Goal: Task Accomplishment & Management: Complete application form

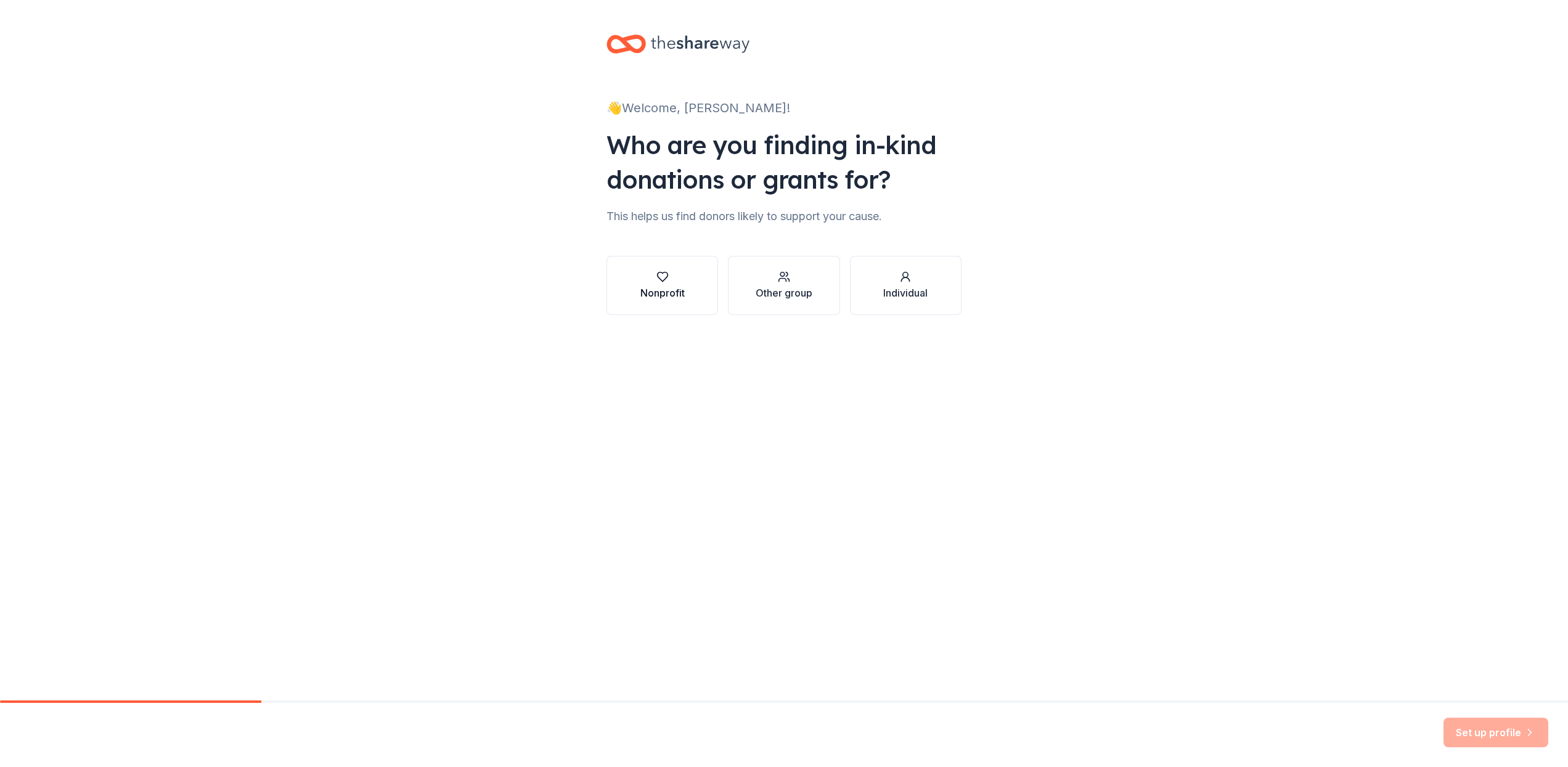
click at [664, 296] on div "Nonprofit" at bounding box center [663, 292] width 44 height 15
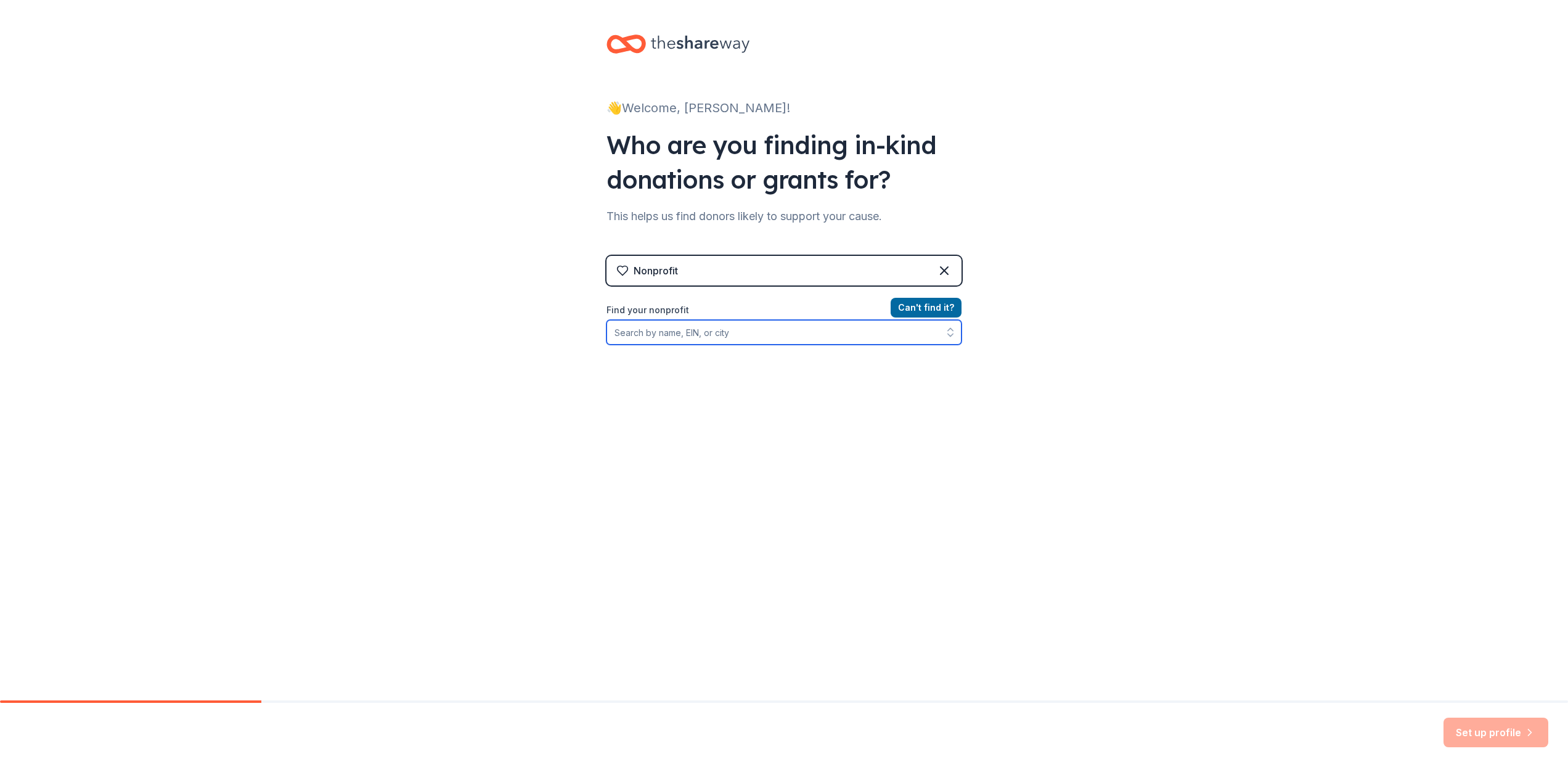
click at [782, 334] on input "Find your nonprofit" at bounding box center [784, 332] width 355 height 25
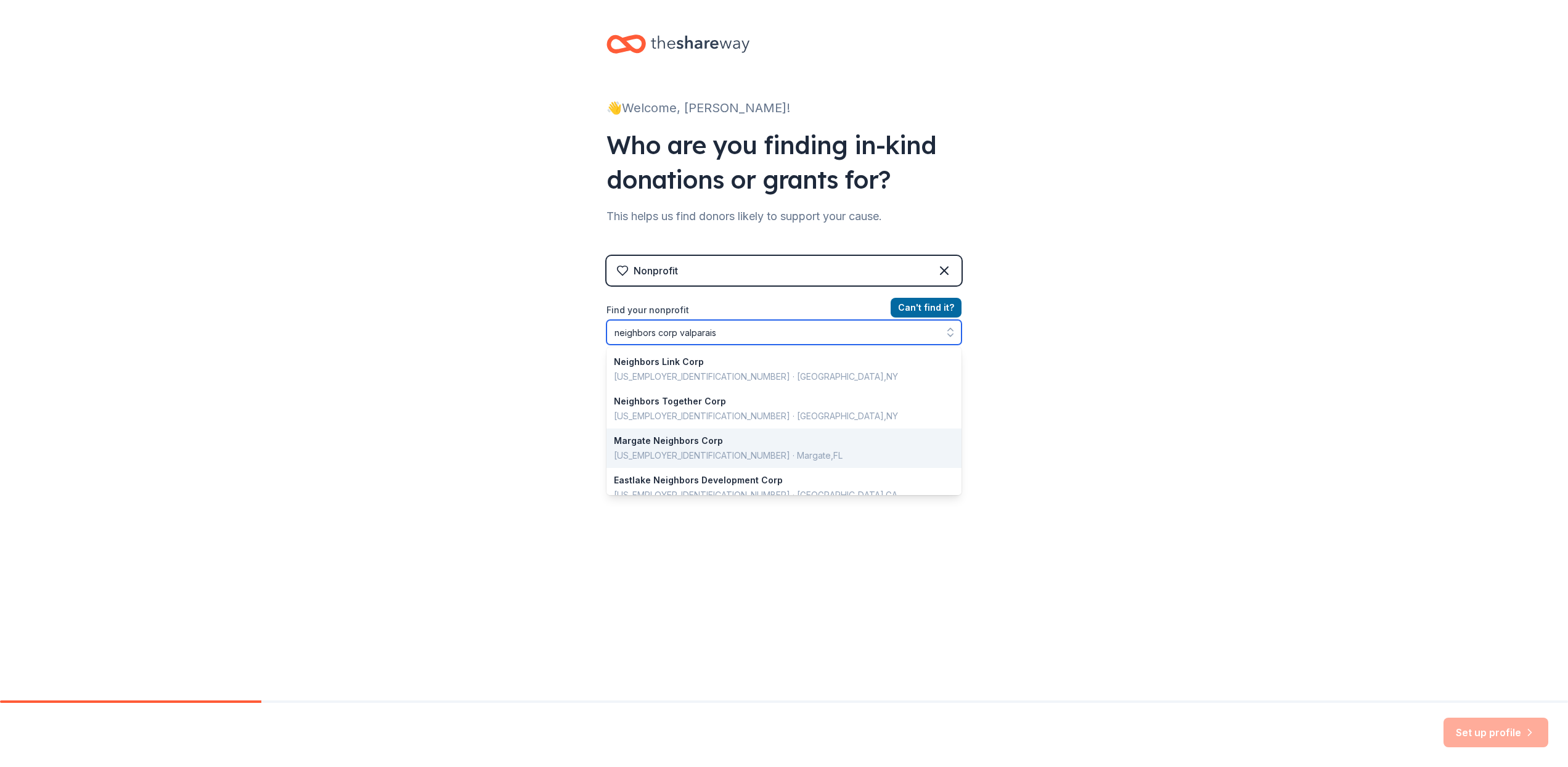
type input "neighbors corp valparaiso"
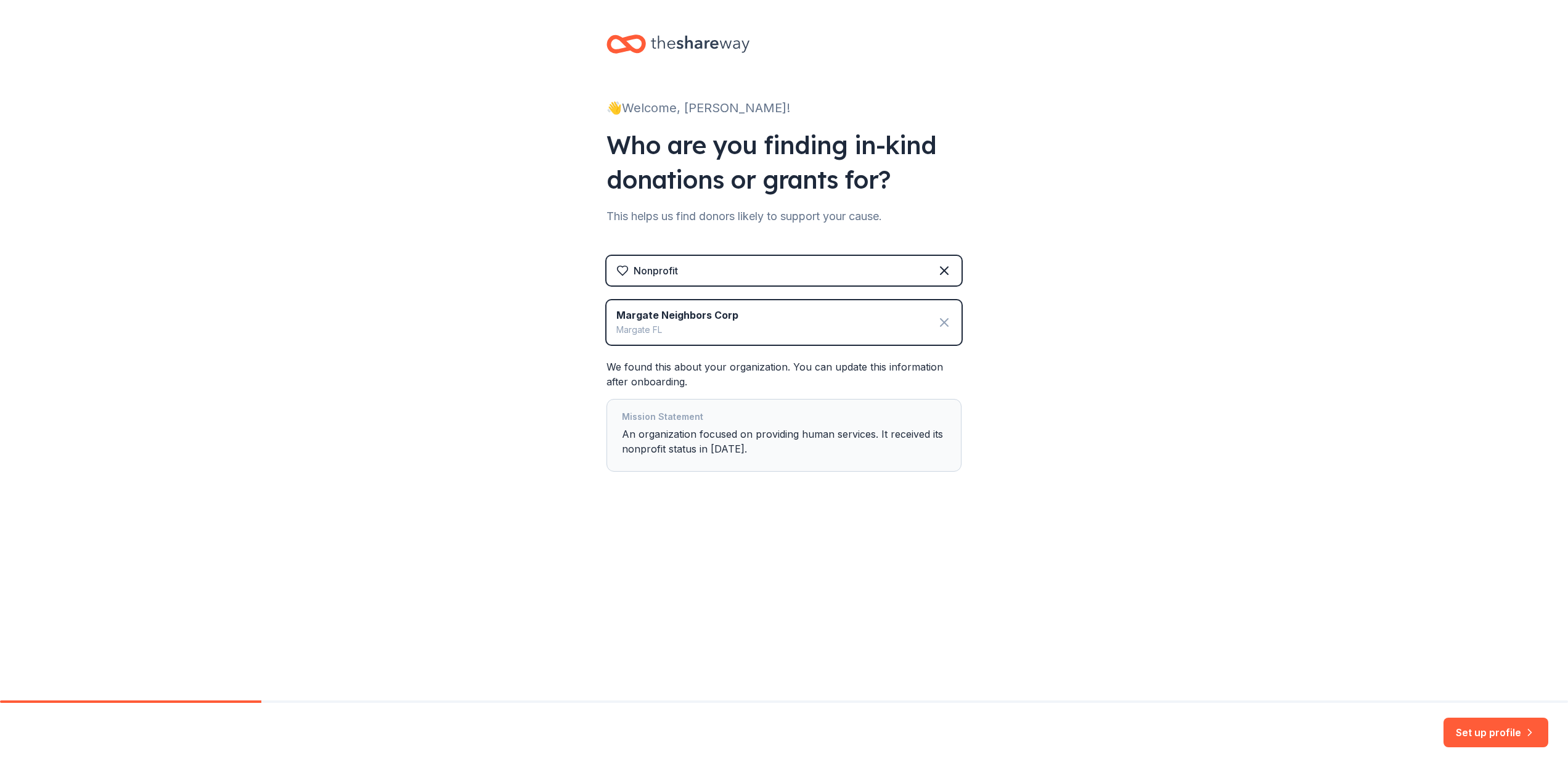
click at [944, 321] on icon at bounding box center [944, 322] width 15 height 15
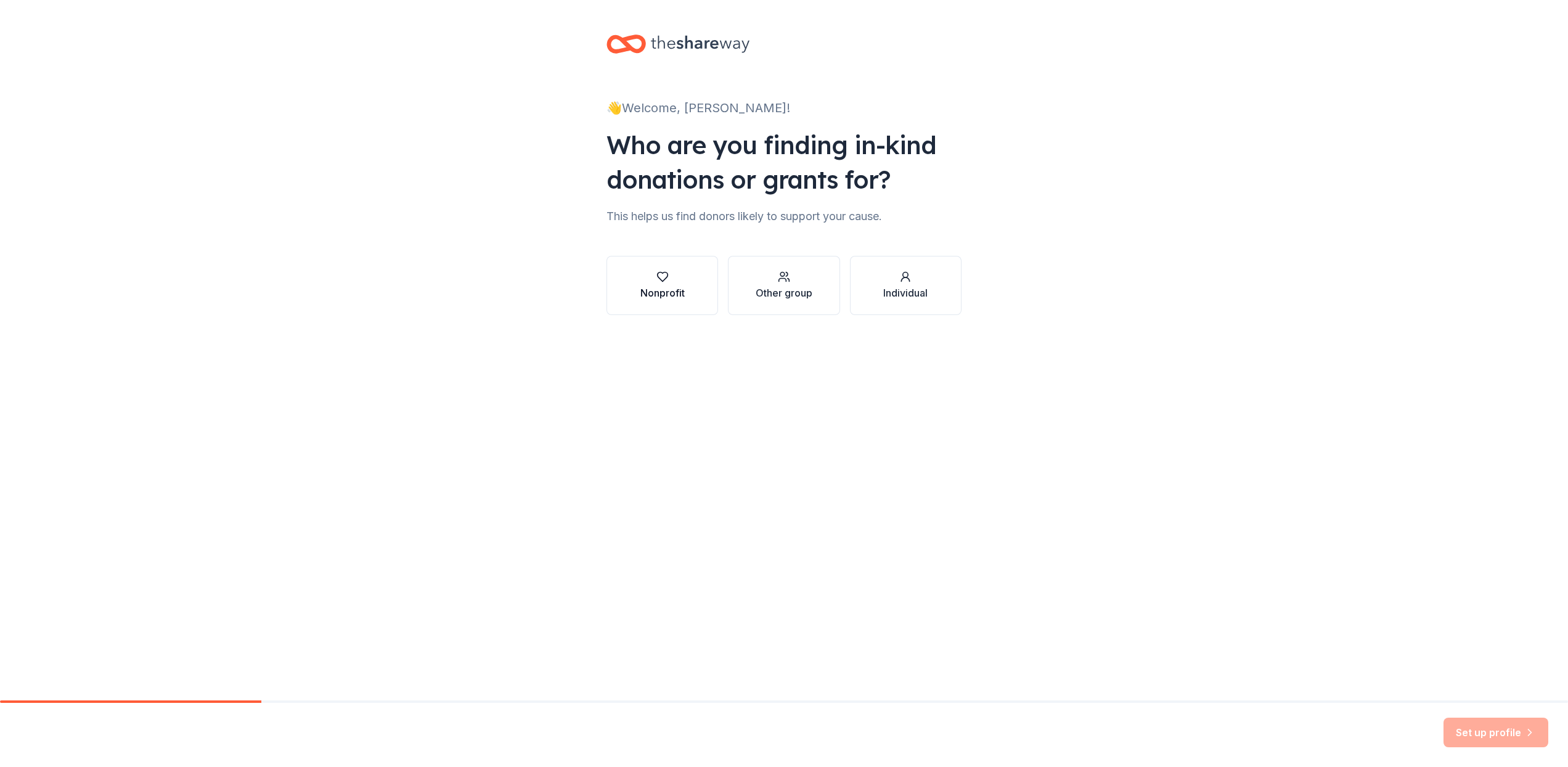
click at [691, 303] on button "Nonprofit" at bounding box center [662, 285] width 112 height 59
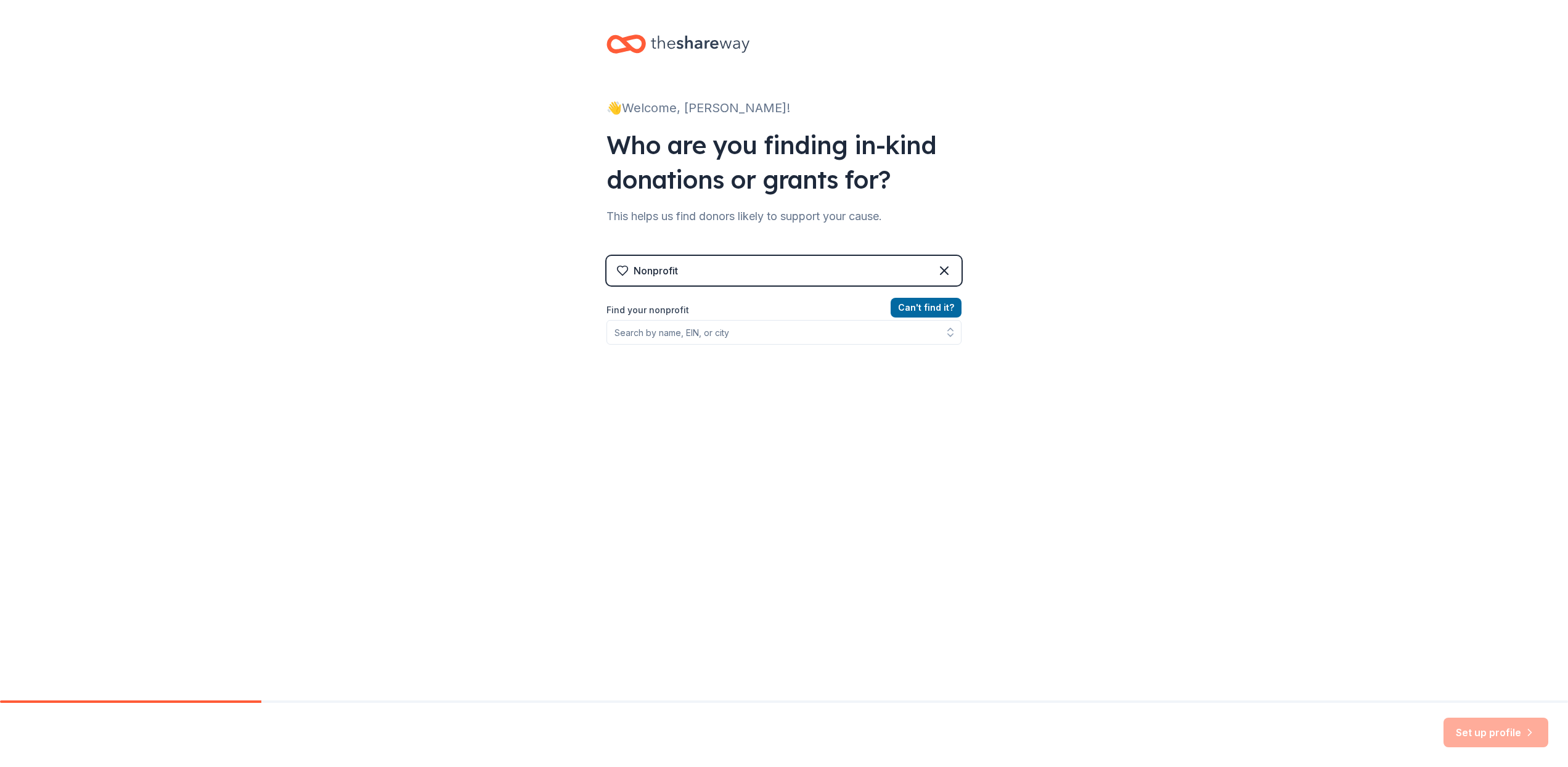
click at [714, 348] on div "Can ' t find it? Find your nonprofit" at bounding box center [784, 372] width 355 height 143
click at [721, 332] on input "Find your nonprofit" at bounding box center [784, 332] width 355 height 25
paste input "35-1768550"
type input "35-1768550"
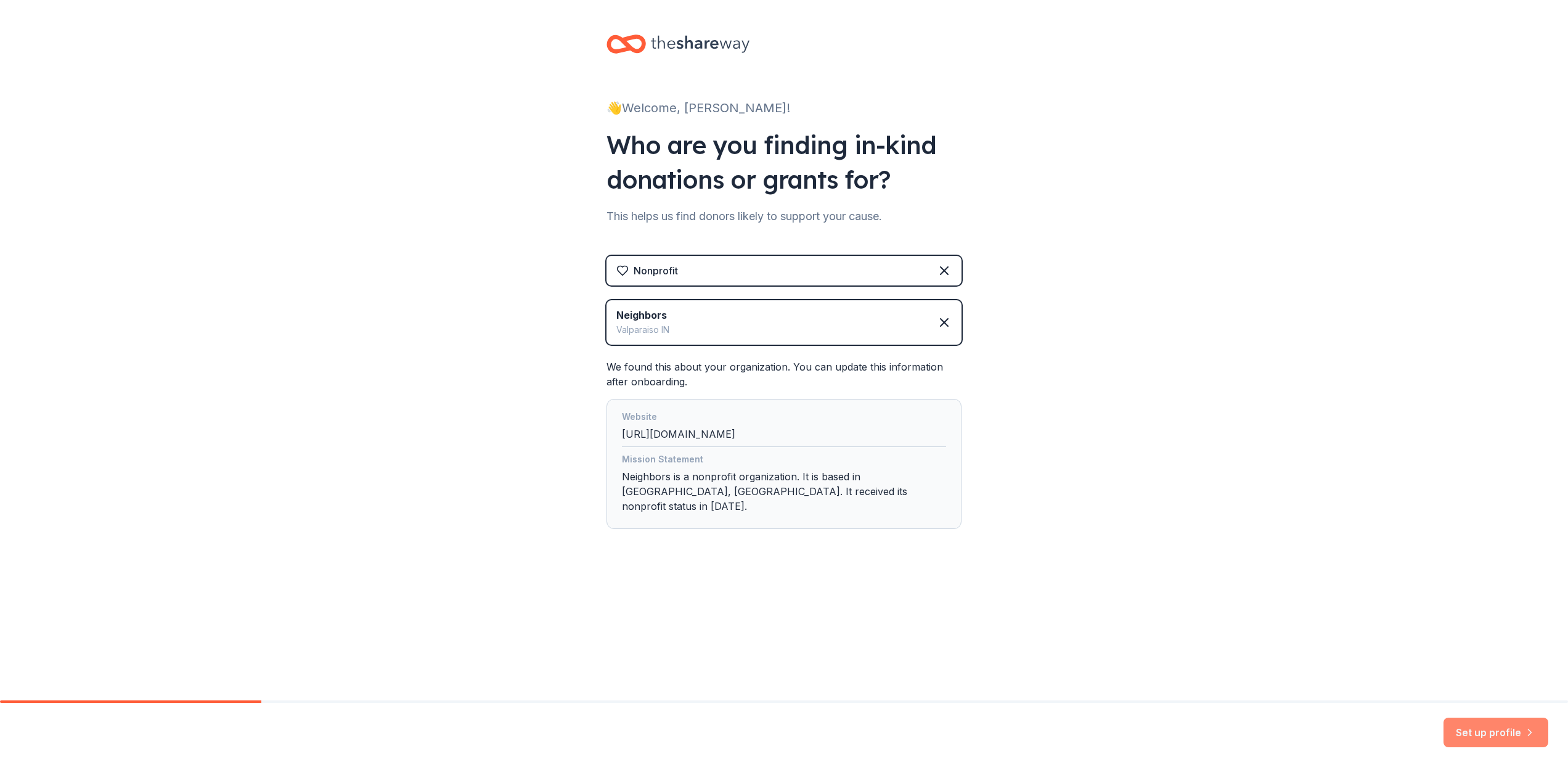
click at [1498, 727] on button "Set up profile" at bounding box center [1496, 732] width 105 height 29
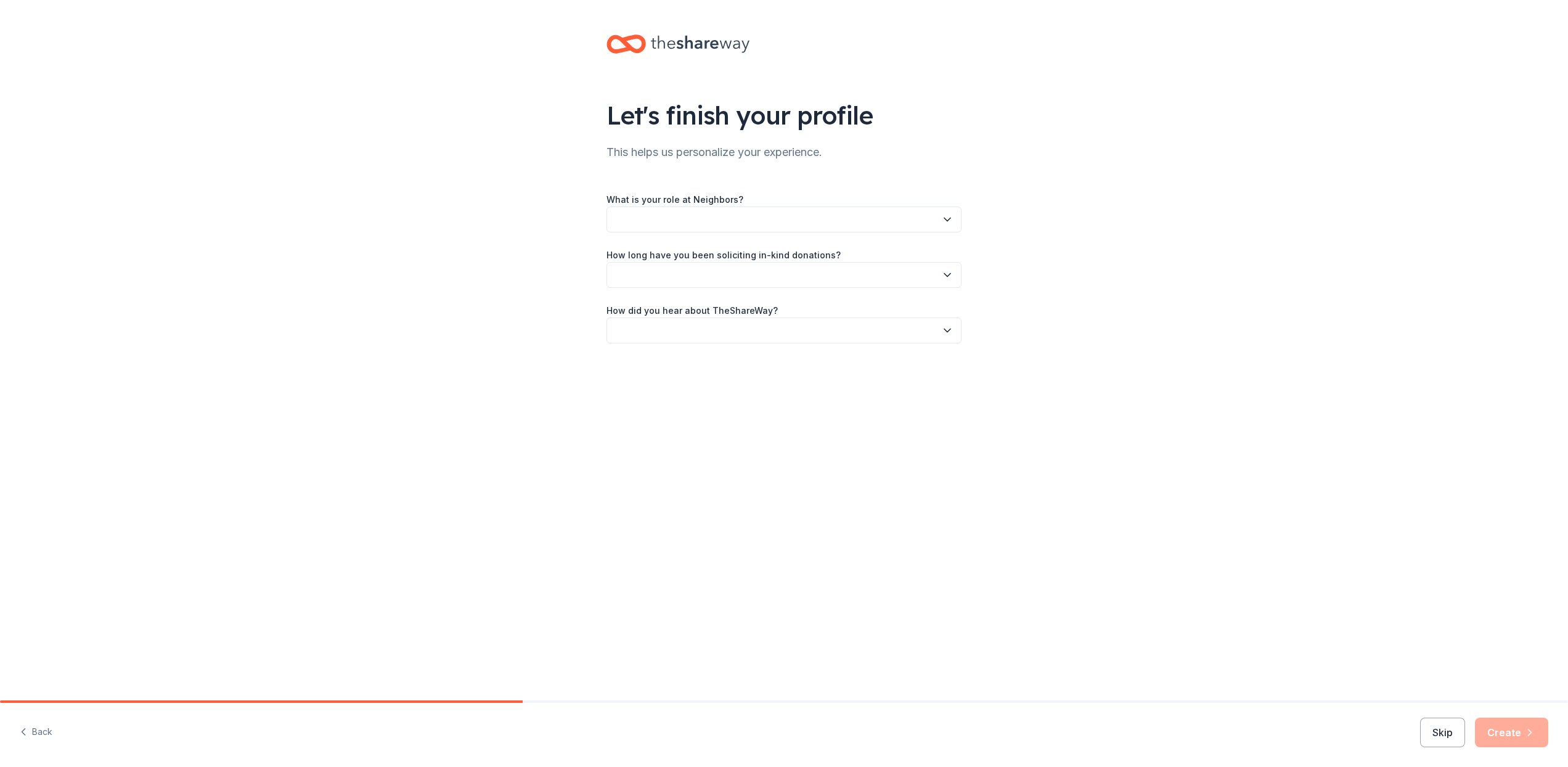
click at [721, 208] on button "button" at bounding box center [784, 219] width 355 height 26
click at [658, 274] on div "Executive Director" at bounding box center [657, 277] width 75 height 15
click at [660, 264] on button "button" at bounding box center [784, 275] width 355 height 26
click at [678, 310] on div "This is my first time!" at bounding box center [658, 308] width 78 height 15
click at [674, 322] on button "button" at bounding box center [784, 330] width 355 height 26
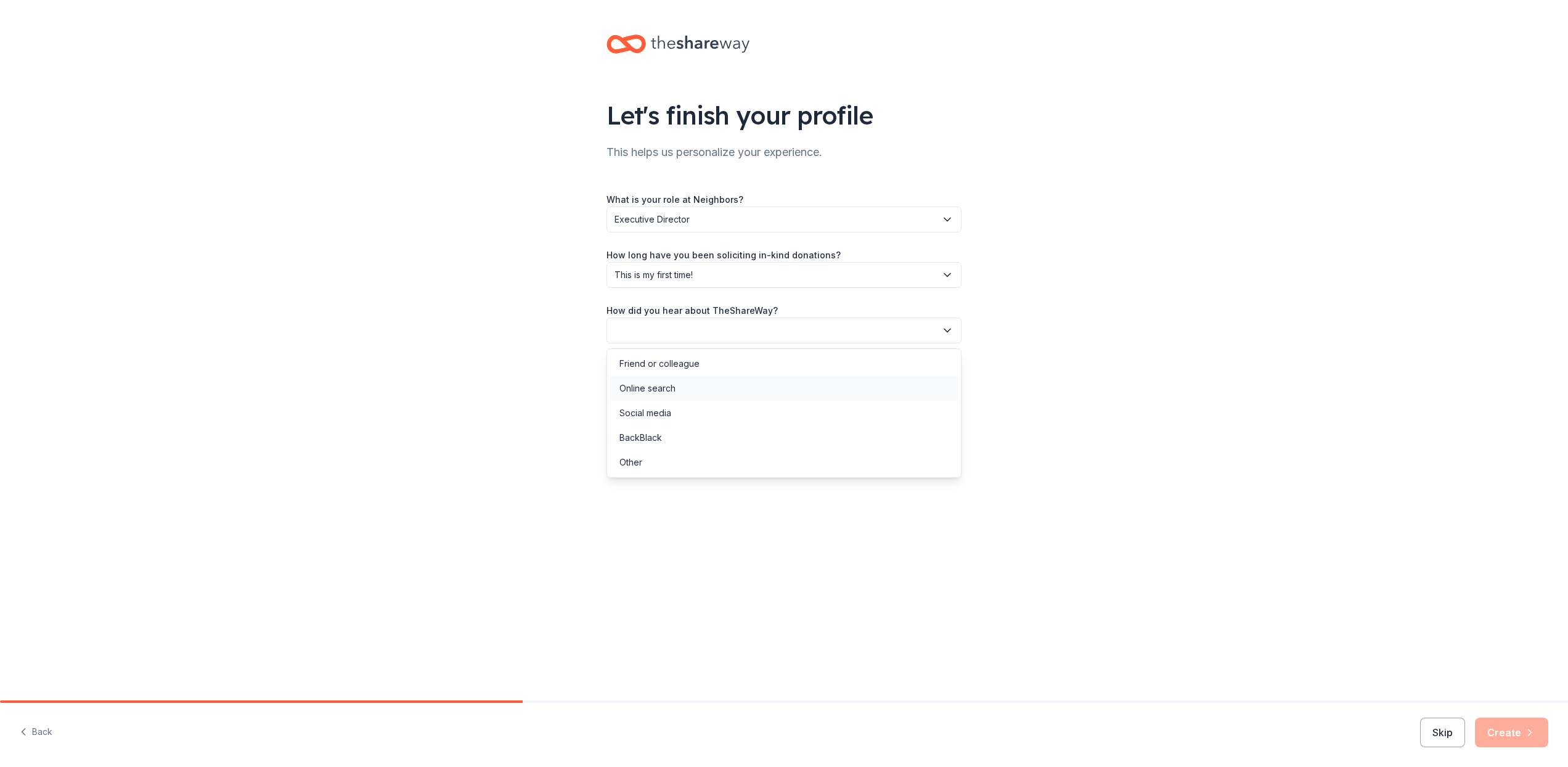
click at [676, 383] on div "Online search" at bounding box center [784, 388] width 349 height 25
click at [1498, 742] on button "Create" at bounding box center [1512, 732] width 74 height 29
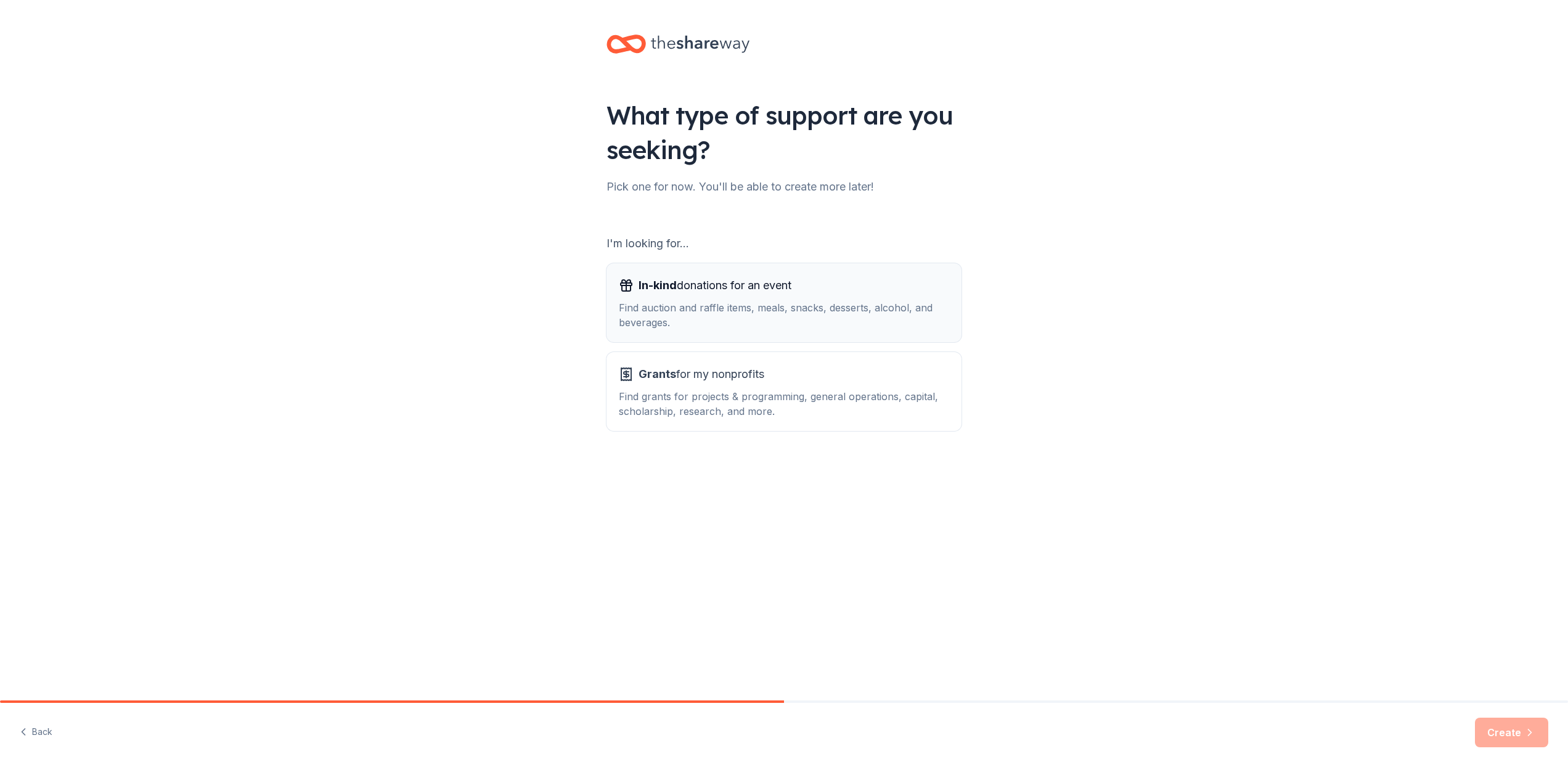
click at [714, 315] on div "Find auction and raffle items, meals, snacks, desserts, alcohol, and beverages." at bounding box center [783, 315] width 330 height 29
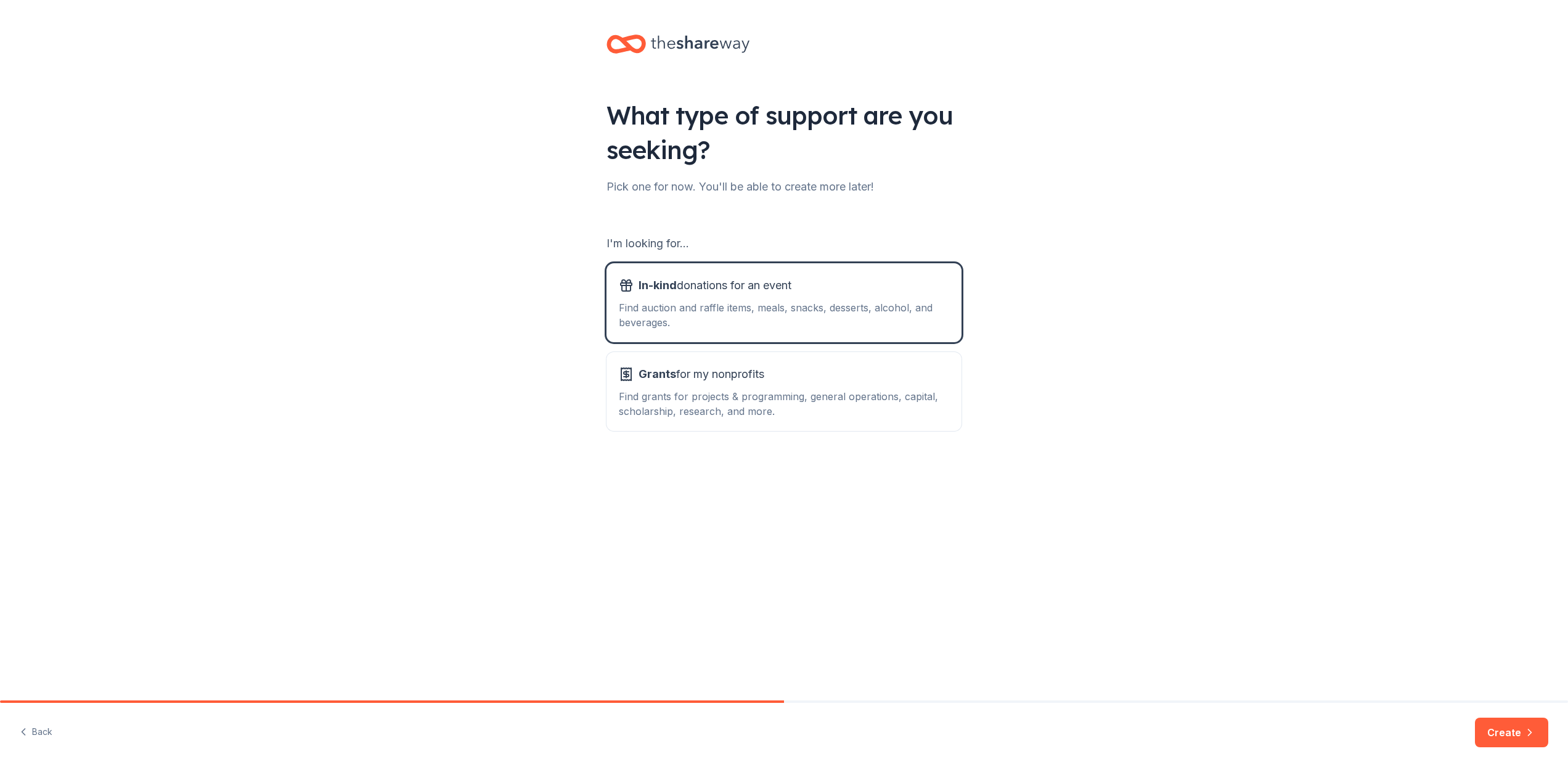
click at [1514, 735] on button "Create" at bounding box center [1512, 732] width 74 height 29
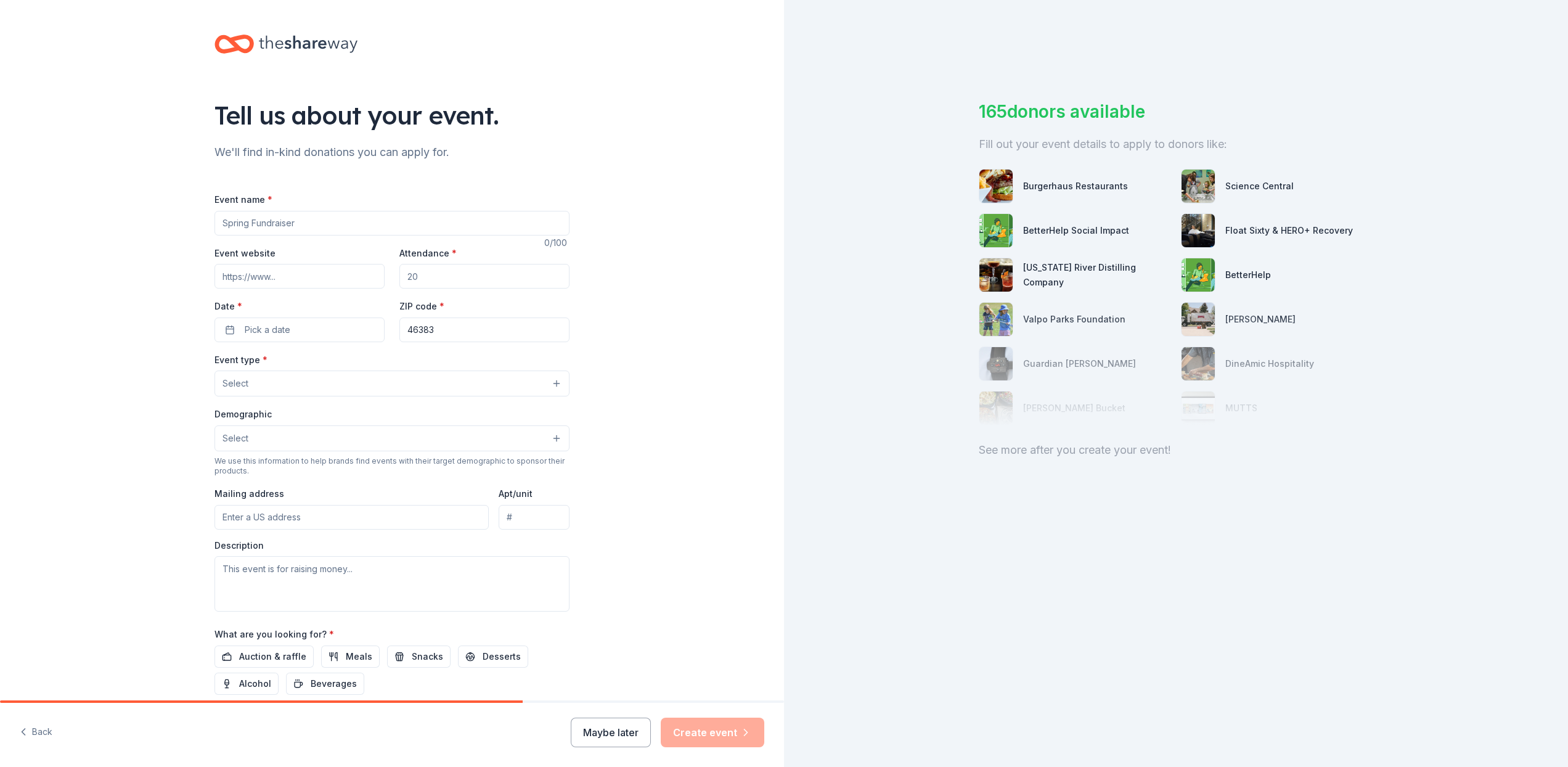
click at [282, 227] on input "Event name *" at bounding box center [392, 223] width 355 height 25
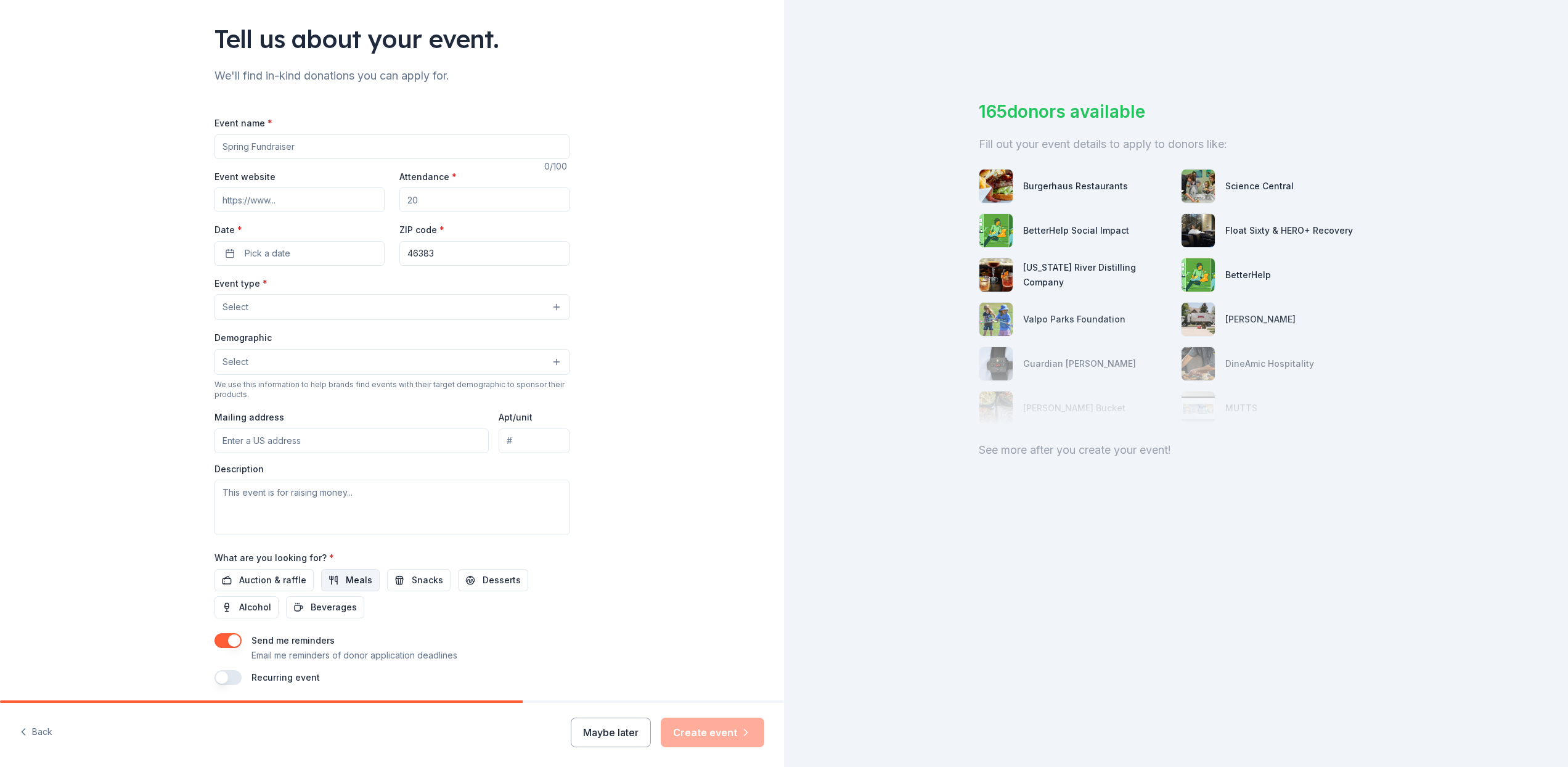
scroll to position [77, 0]
click at [352, 574] on span "Meals" at bounding box center [359, 579] width 26 height 15
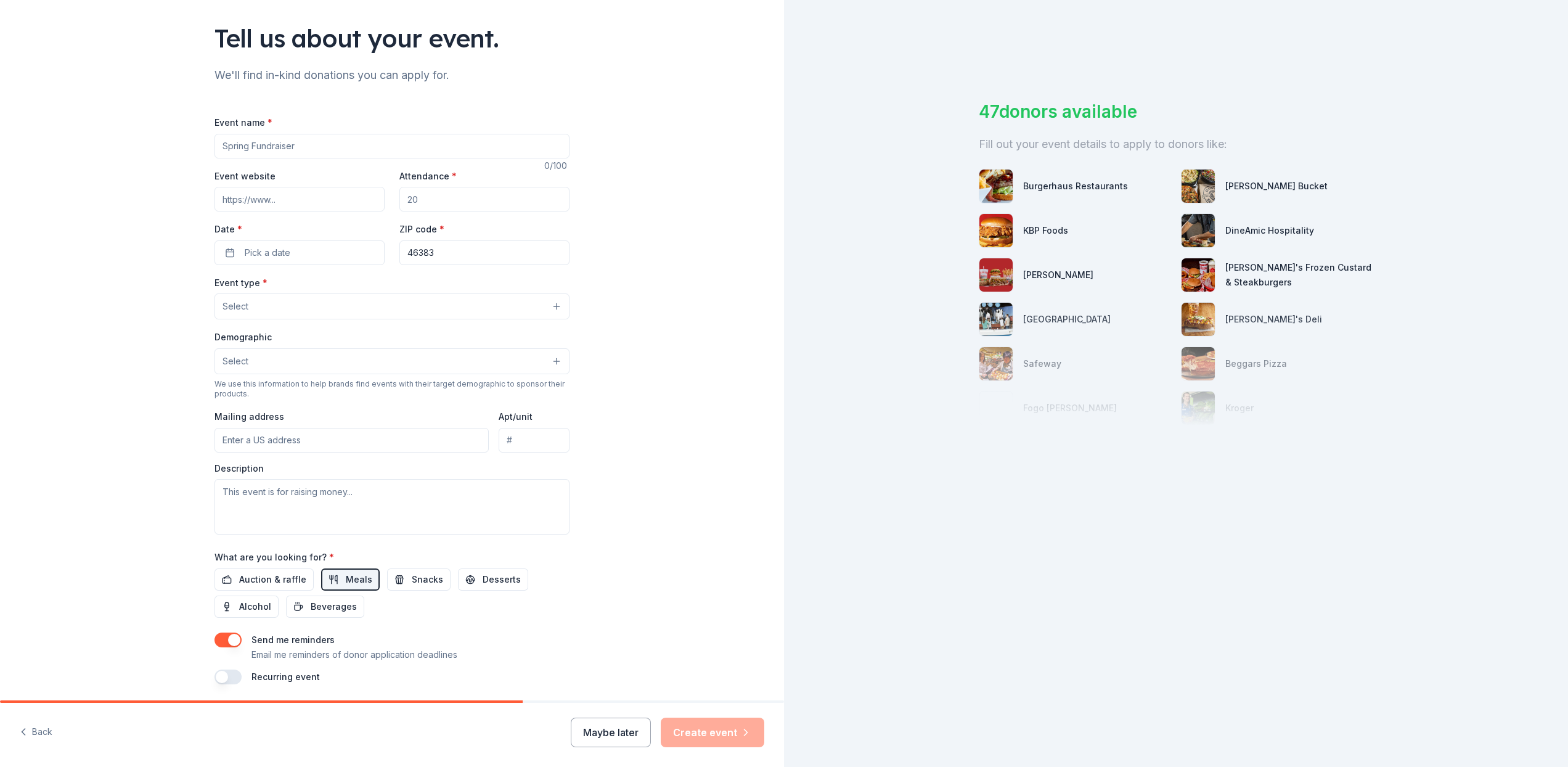
click at [354, 141] on input "Event name *" at bounding box center [392, 146] width 355 height 25
type input "Strategic Planning Session 1"
click at [286, 197] on input "Event website" at bounding box center [299, 199] width 170 height 25
type input "https://projectneighbors.org/"
click at [471, 194] on input "Attendance *" at bounding box center [484, 199] width 170 height 25
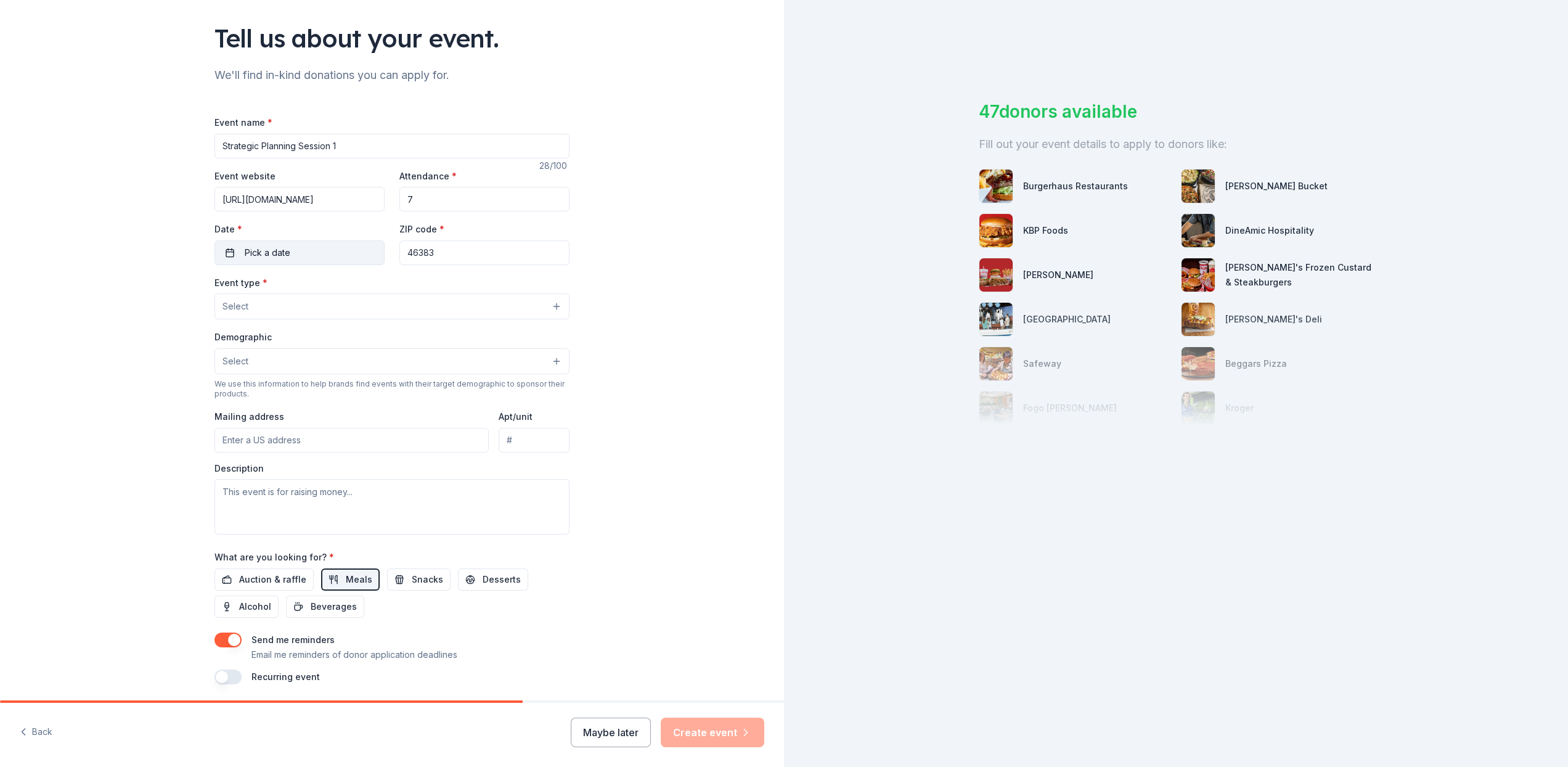
type input "7"
click at [288, 249] on button "Pick a date" at bounding box center [299, 253] width 170 height 25
click at [257, 436] on button "29" at bounding box center [251, 441] width 22 height 22
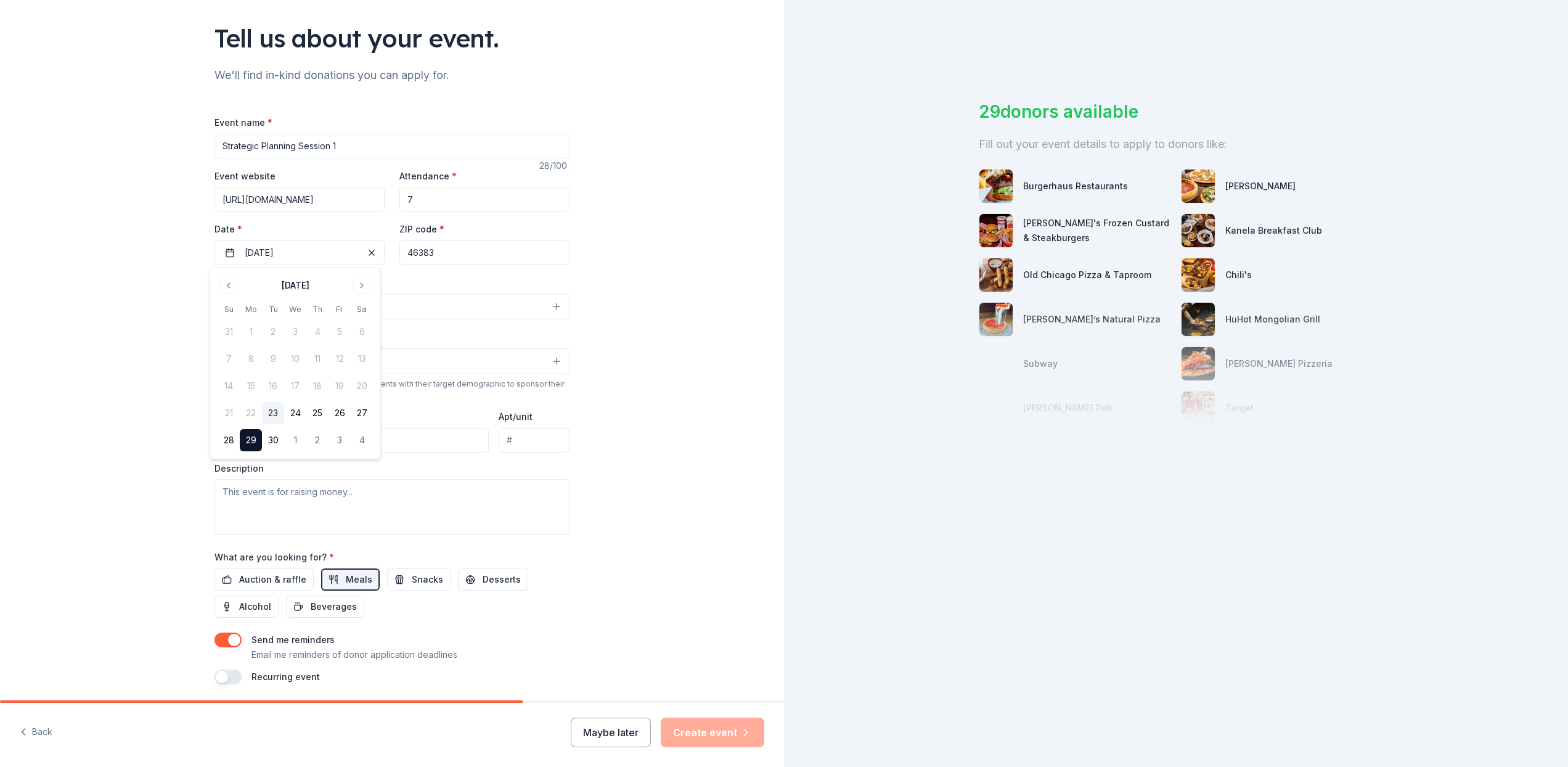
click at [437, 278] on div "Event type * Select" at bounding box center [392, 297] width 355 height 45
click at [296, 301] on button "Select" at bounding box center [392, 307] width 355 height 26
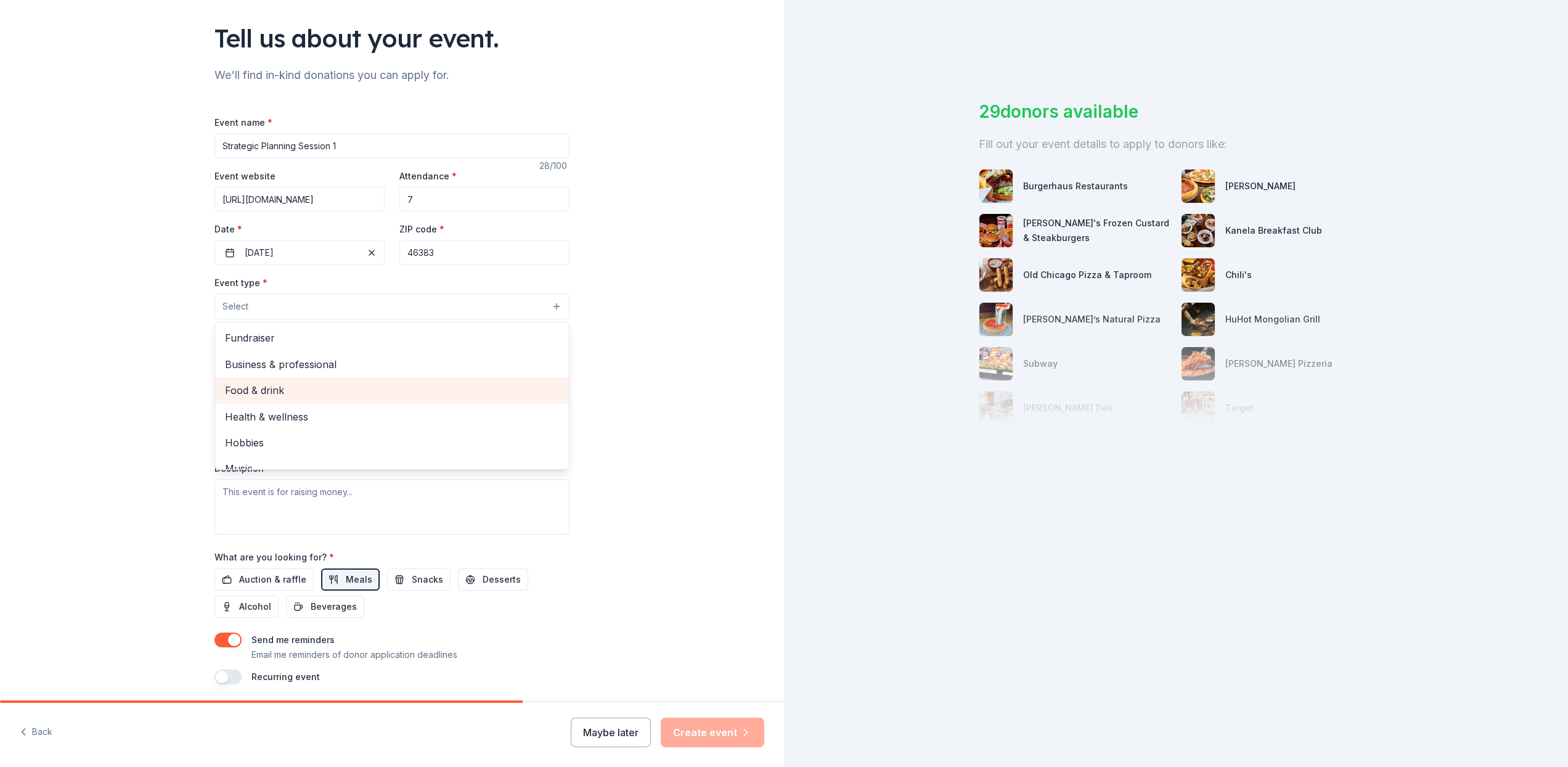
scroll to position [0, 0]
click at [280, 387] on span "Food & drink" at bounding box center [392, 391] width 334 height 16
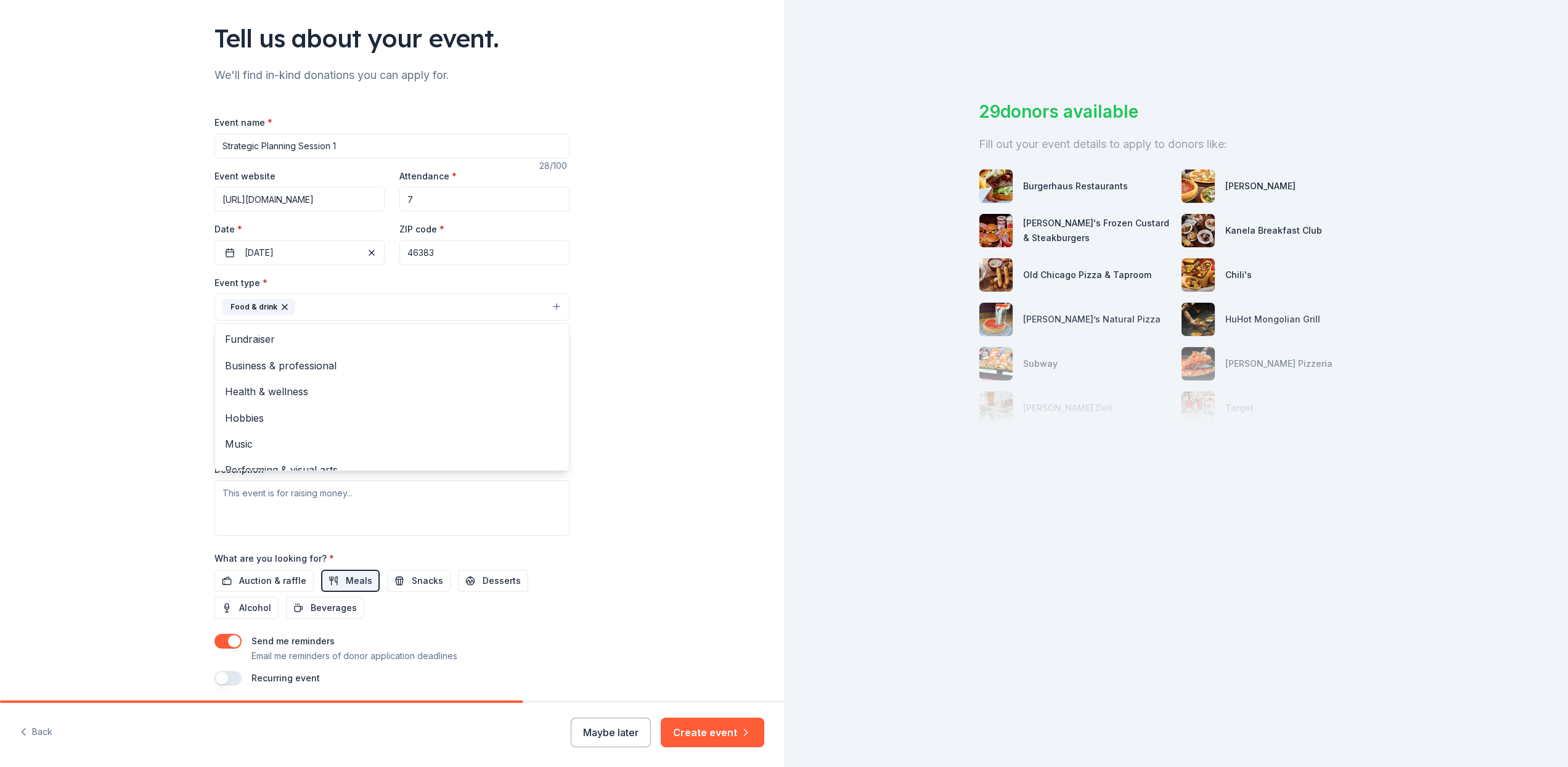
click at [79, 391] on div "Tell us about your event. We'll find in-kind donations you can apply for. Event…" at bounding box center [392, 334] width 784 height 822
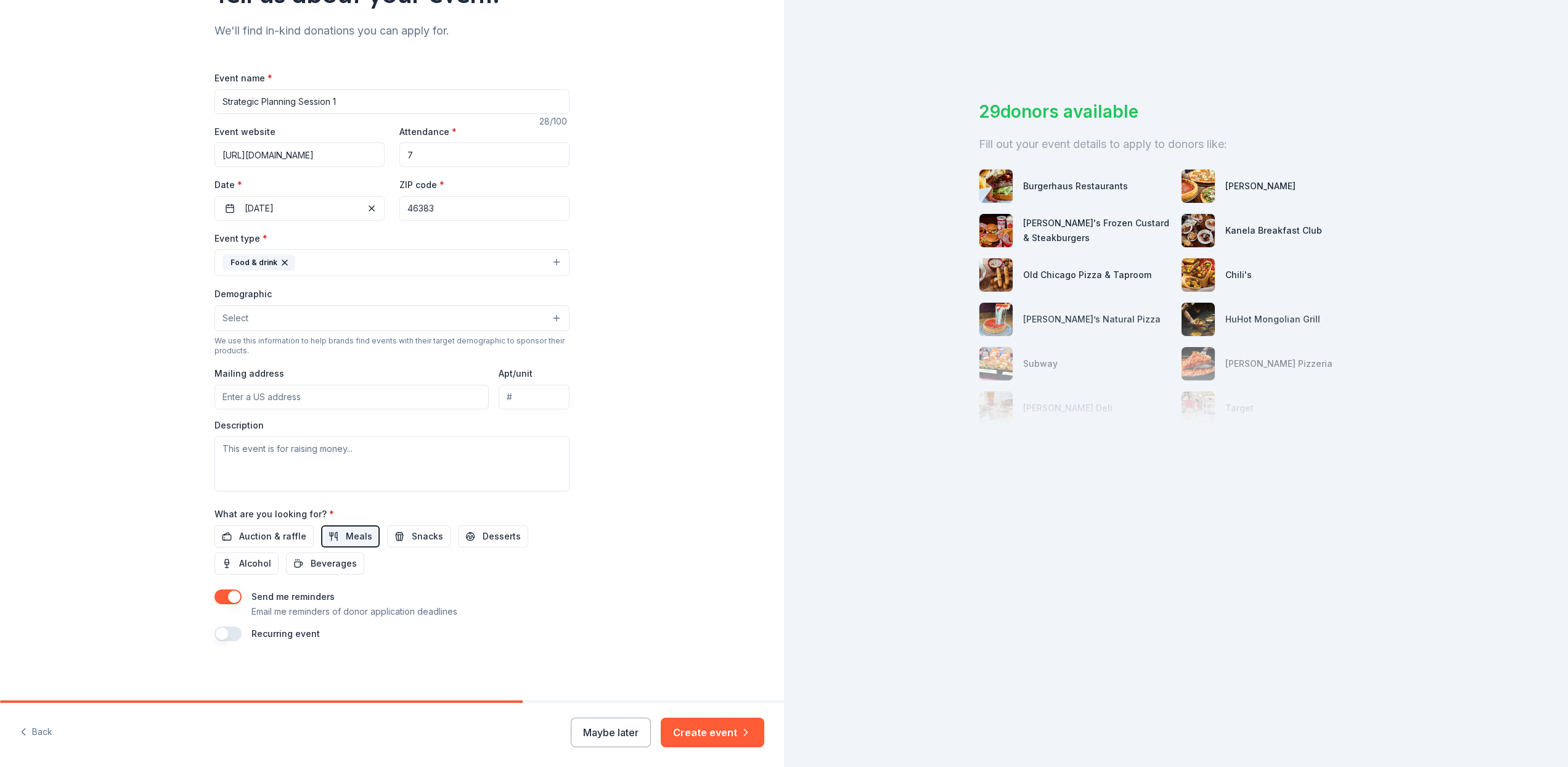
click at [253, 395] on input "Mailing address" at bounding box center [352, 397] width 274 height 25
type input "454 College Avenue, Valparaiso, IN, 46383"
click at [263, 468] on textarea at bounding box center [392, 464] width 355 height 55
type textarea "This is a small group strategic planning between some board members and staff t…"
click at [722, 735] on button "Create event" at bounding box center [712, 732] width 104 height 29
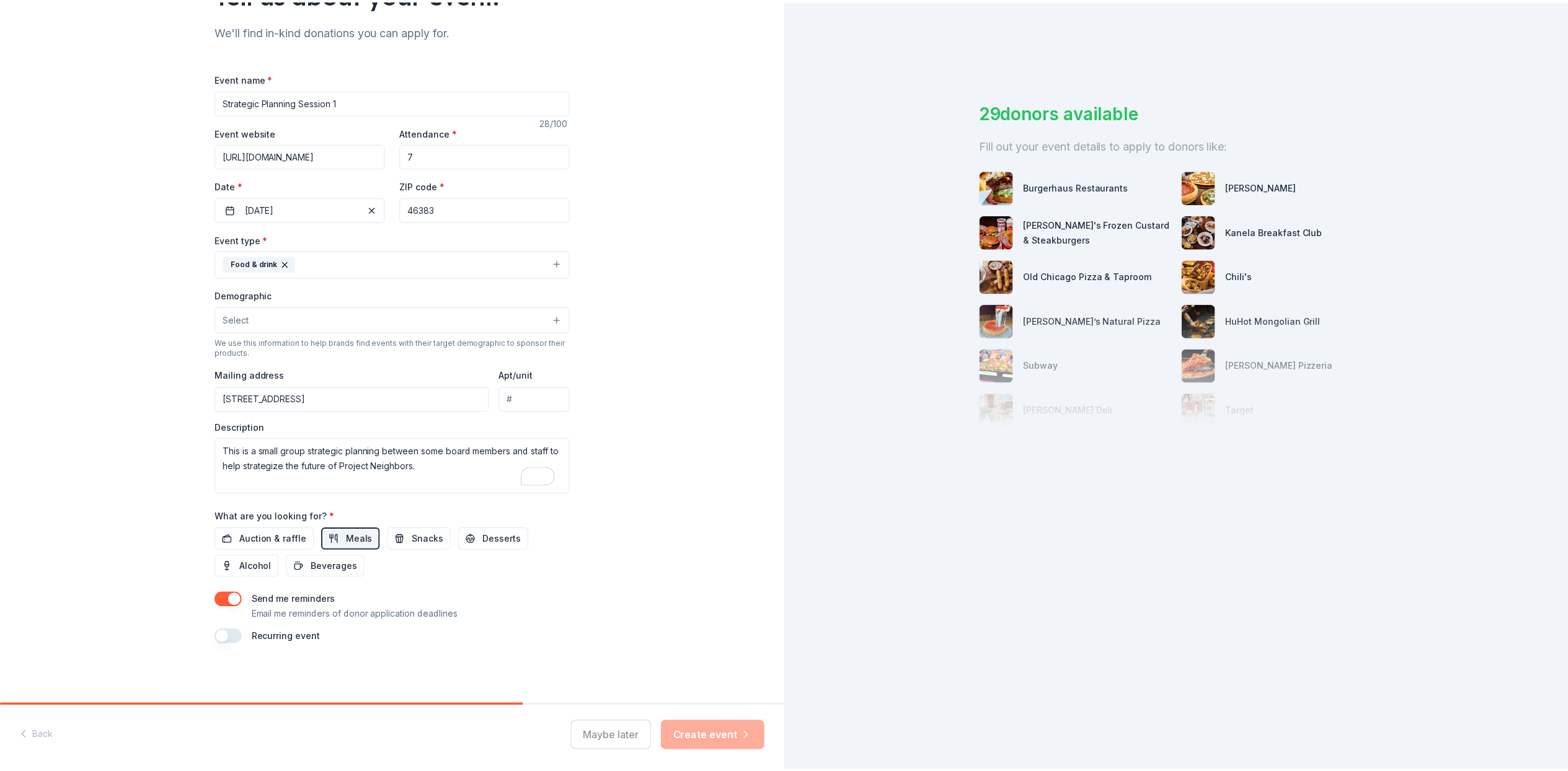
scroll to position [0, 0]
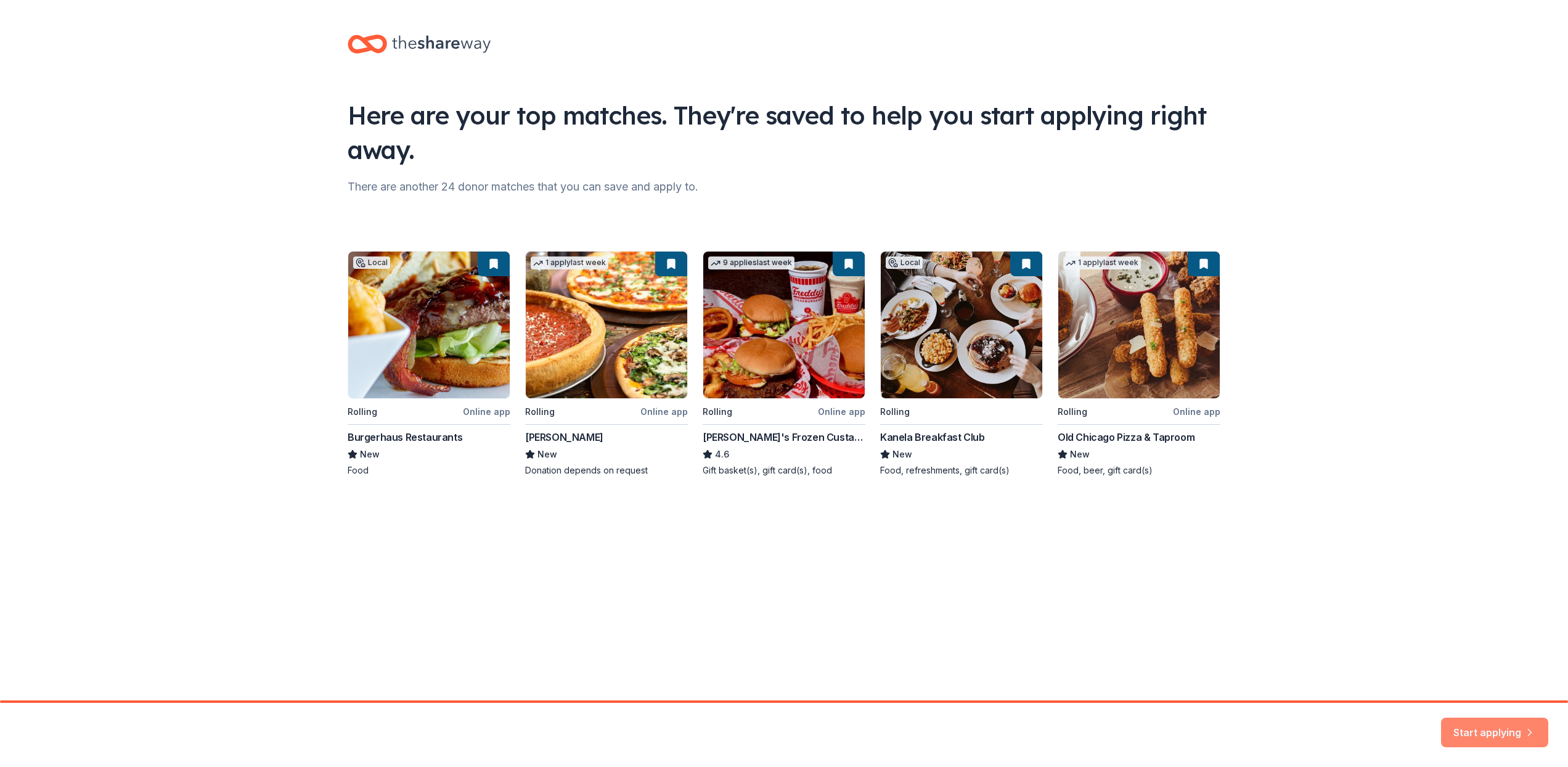
click at [1498, 724] on button "Start applying" at bounding box center [1494, 725] width 107 height 29
click at [1482, 723] on div "Start applying" at bounding box center [1494, 732] width 107 height 29
click at [736, 377] on div "Local Rolling Online app Burgerhaus Restaurants New Food 1 apply last week Roll…" at bounding box center [784, 364] width 873 height 226
click at [767, 566] on div "Here are your top matches. They're saved to help you start applying right away.…" at bounding box center [784, 350] width 1568 height 700
drag, startPoint x: 570, startPoint y: 79, endPoint x: 474, endPoint y: 110, distance: 100.9
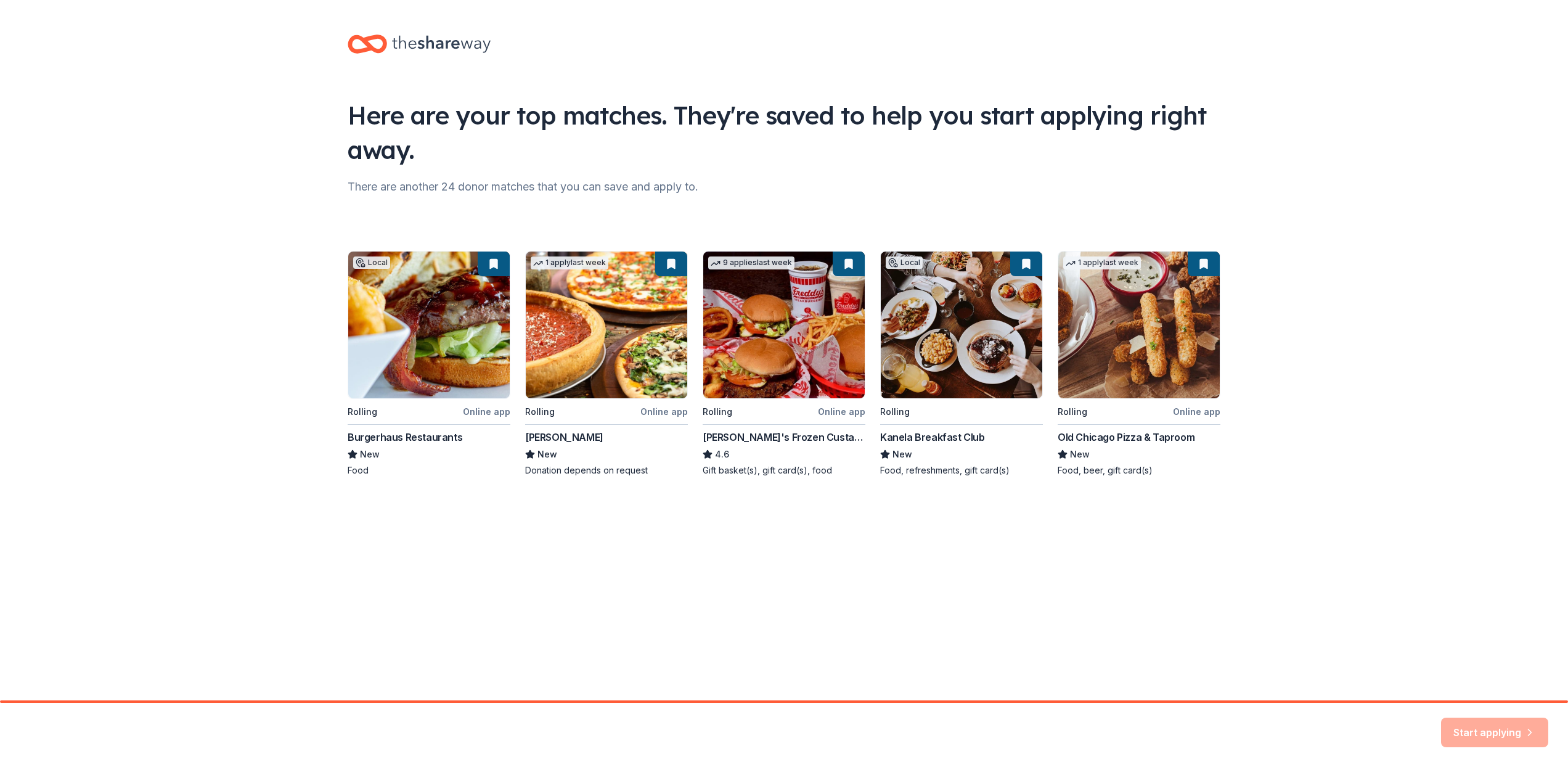
click at [568, 80] on div "Here are your top matches. They're saved to help you start applying right away.…" at bounding box center [784, 268] width 912 height 536
click at [390, 137] on div "Here are your top matches. They're saved to help you start applying right away." at bounding box center [784, 132] width 873 height 69
click at [390, 136] on div "Here are your top matches. They're saved to help you start applying right away." at bounding box center [784, 132] width 873 height 69
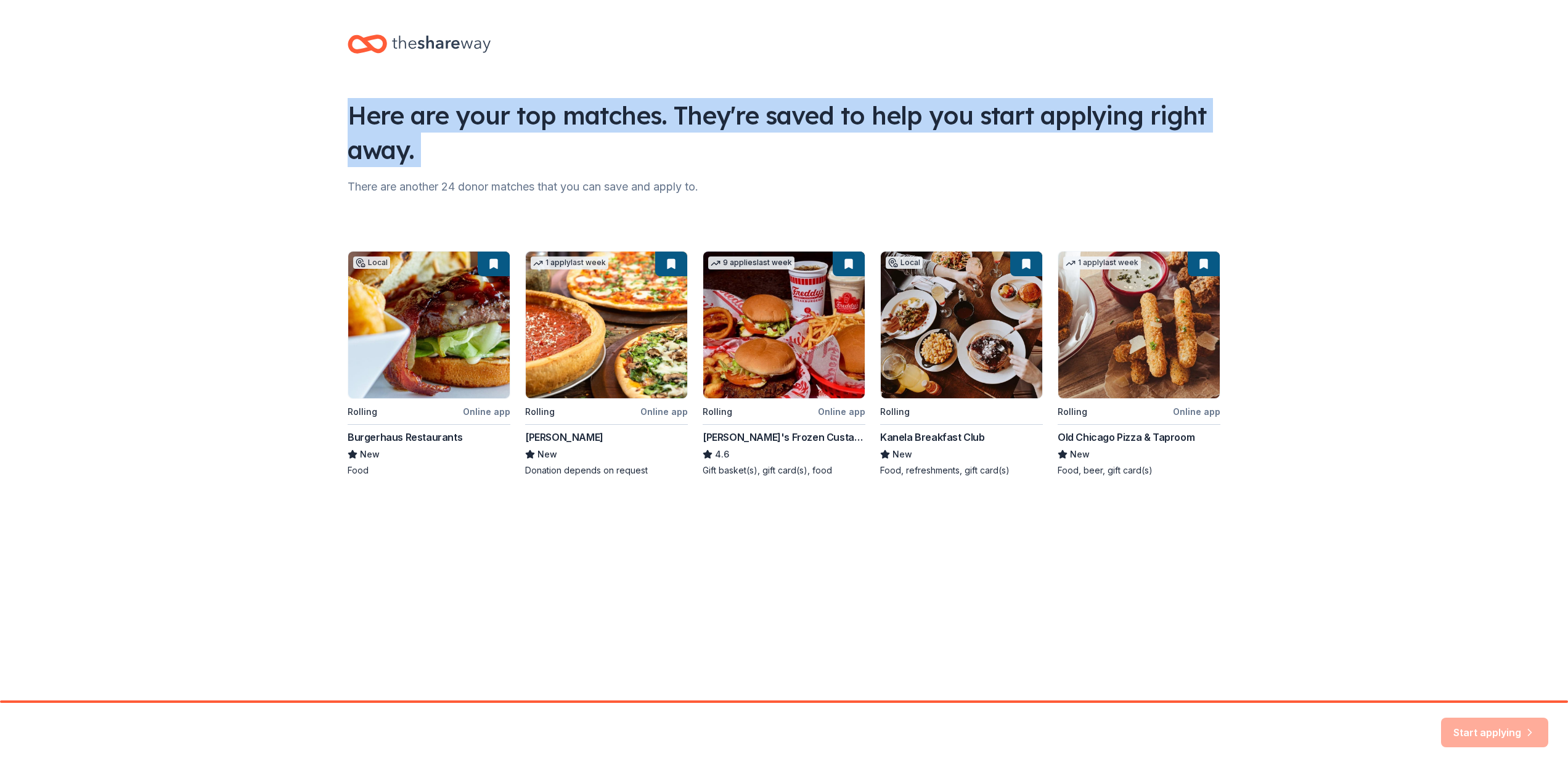
click at [390, 137] on div "Here are your top matches. They're saved to help you start applying right away." at bounding box center [784, 132] width 873 height 69
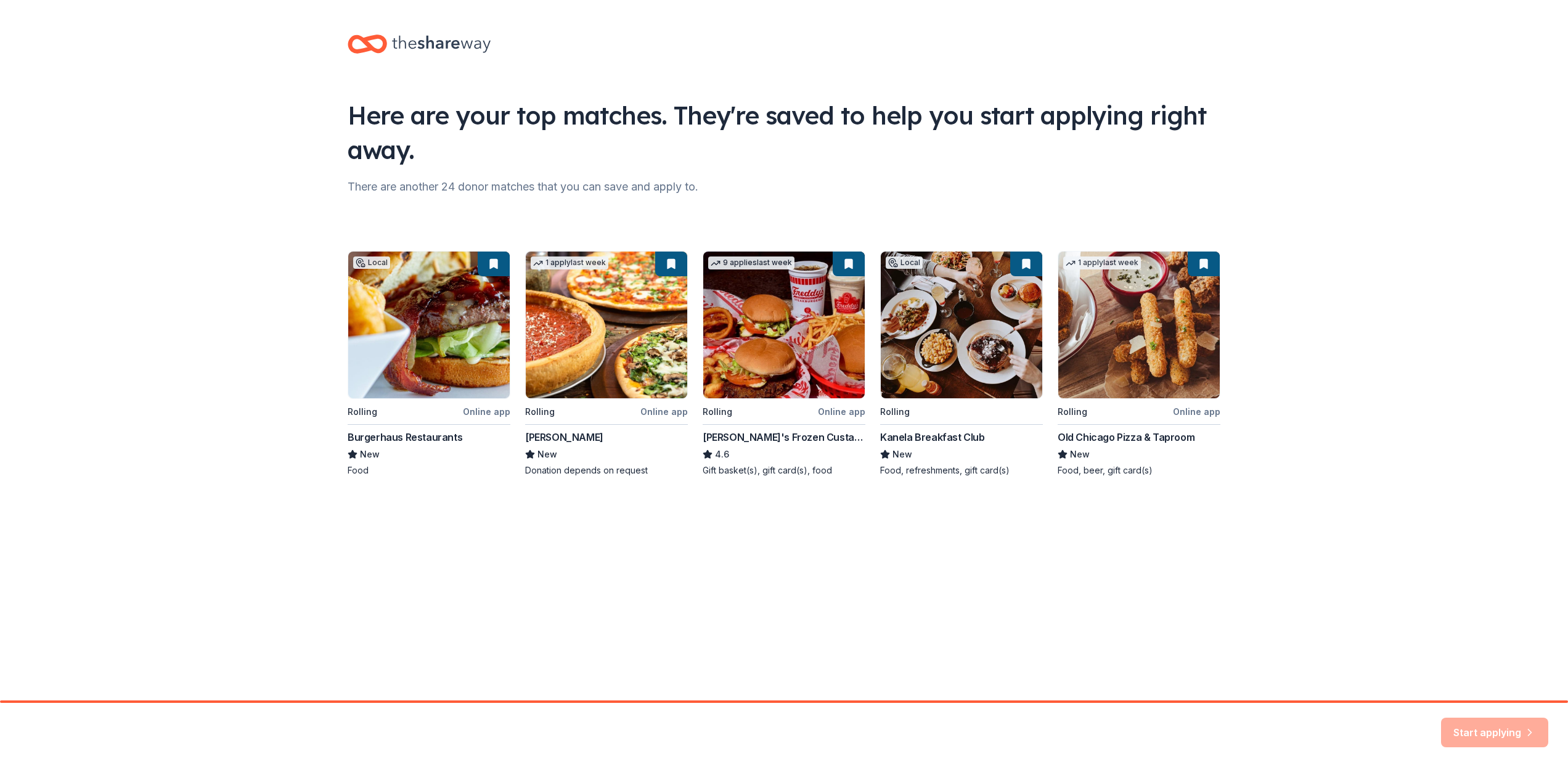
click at [432, 184] on div "There are another 24 donor matches that you can save and apply to." at bounding box center [784, 186] width 873 height 20
click at [418, 305] on div "Local Rolling Online app Burgerhaus Restaurants New Food 1 apply last week Roll…" at bounding box center [784, 364] width 873 height 226
drag, startPoint x: 393, startPoint y: 291, endPoint x: 357, endPoint y: 269, distance: 42.2
click at [357, 270] on div "Local Rolling Online app Burgerhaus Restaurants New Food 1 apply last week Roll…" at bounding box center [784, 364] width 873 height 226
click at [500, 265] on div "Local Rolling Online app Burgerhaus Restaurants New Food 1 apply last week Roll…" at bounding box center [784, 364] width 873 height 226
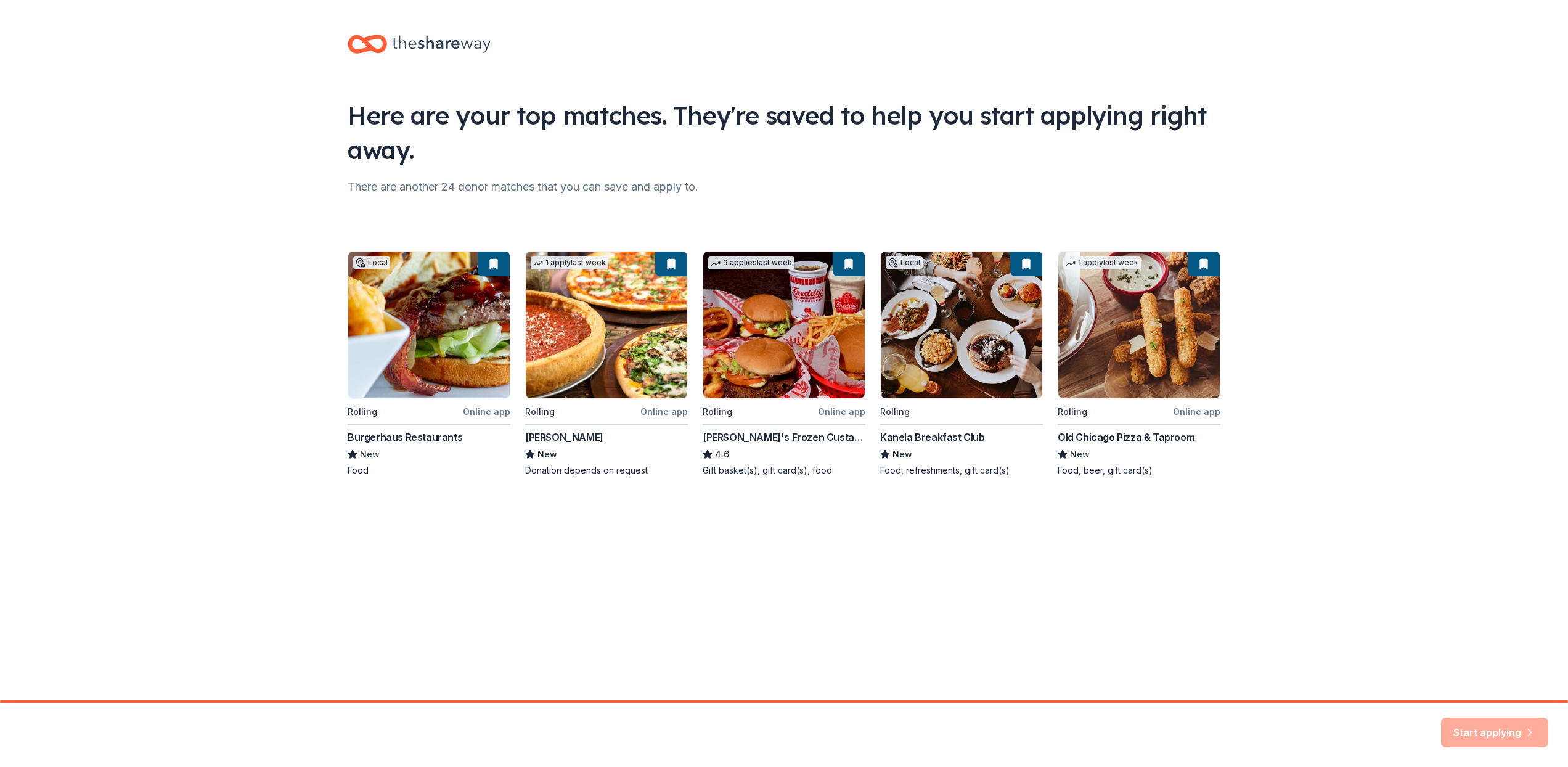
click at [483, 263] on div "Local Rolling Online app Burgerhaus Restaurants New Food 1 apply last week Roll…" at bounding box center [784, 364] width 873 height 226
click at [382, 458] on div "Local Rolling Online app Burgerhaus Restaurants New Food 1 apply last week Roll…" at bounding box center [784, 364] width 873 height 226
click at [373, 407] on div "Local Rolling Online app Burgerhaus Restaurants New Food 1 apply last week Roll…" at bounding box center [784, 364] width 873 height 226
click at [357, 259] on div "Local Rolling Online app Burgerhaus Restaurants New Food 1 apply last week Roll…" at bounding box center [784, 364] width 873 height 226
click at [1534, 333] on div "Here are your top matches. They're saved to help you start applying right away.…" at bounding box center [784, 268] width 1568 height 536
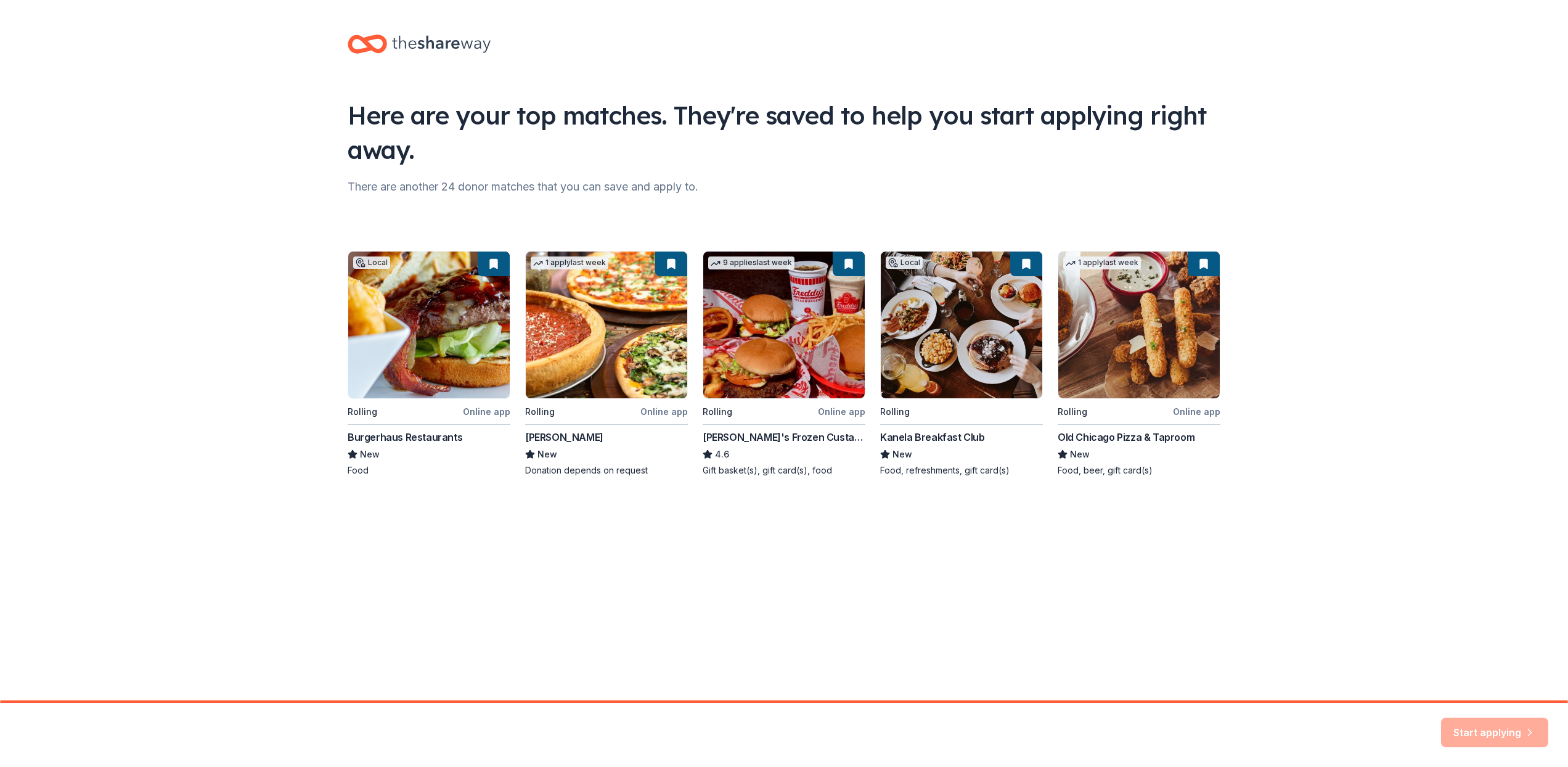
click at [1494, 725] on div "Start applying" at bounding box center [1494, 732] width 107 height 29
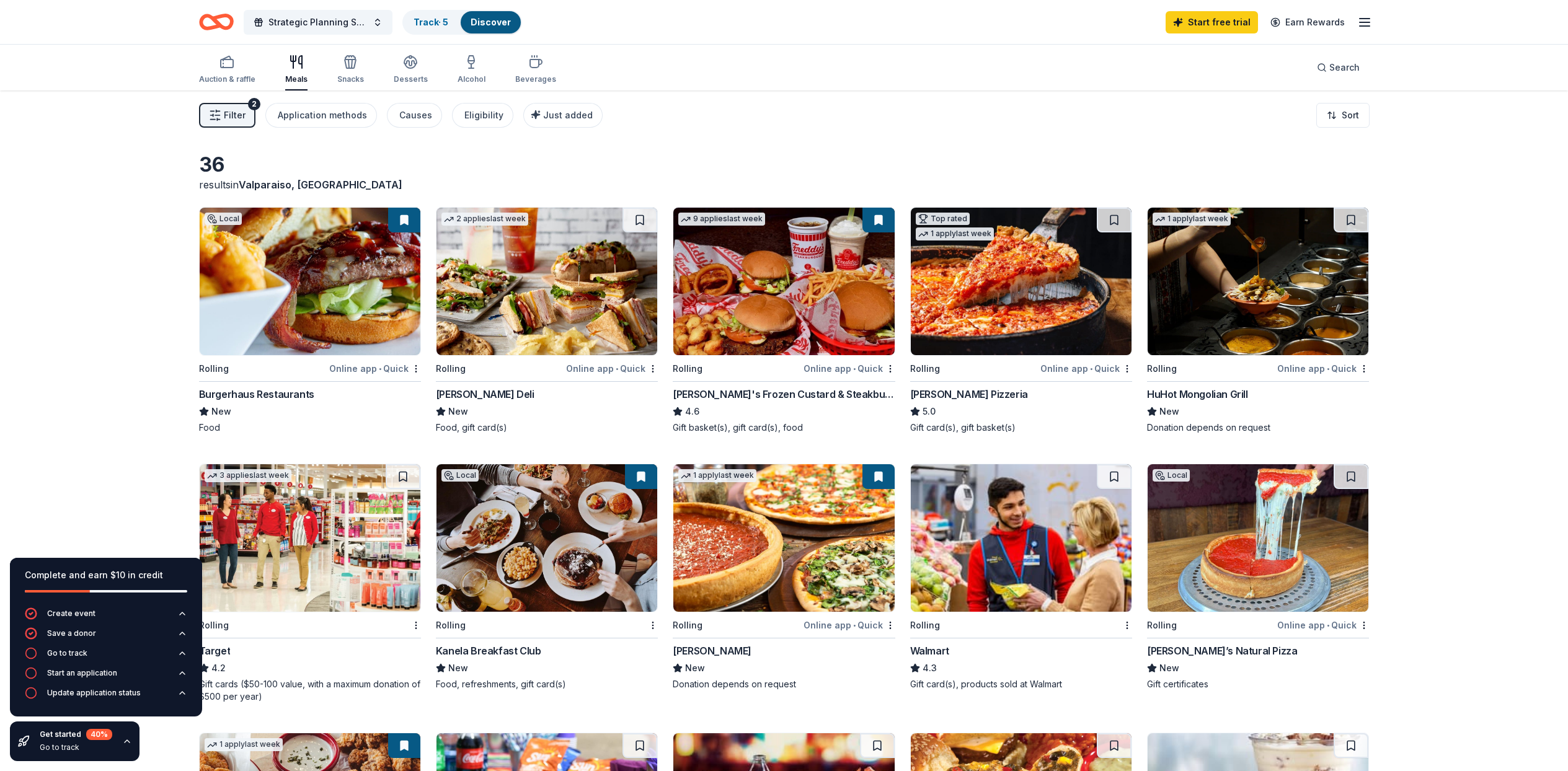
click at [1362, 24] on icon "button" at bounding box center [1365, 22] width 15 height 15
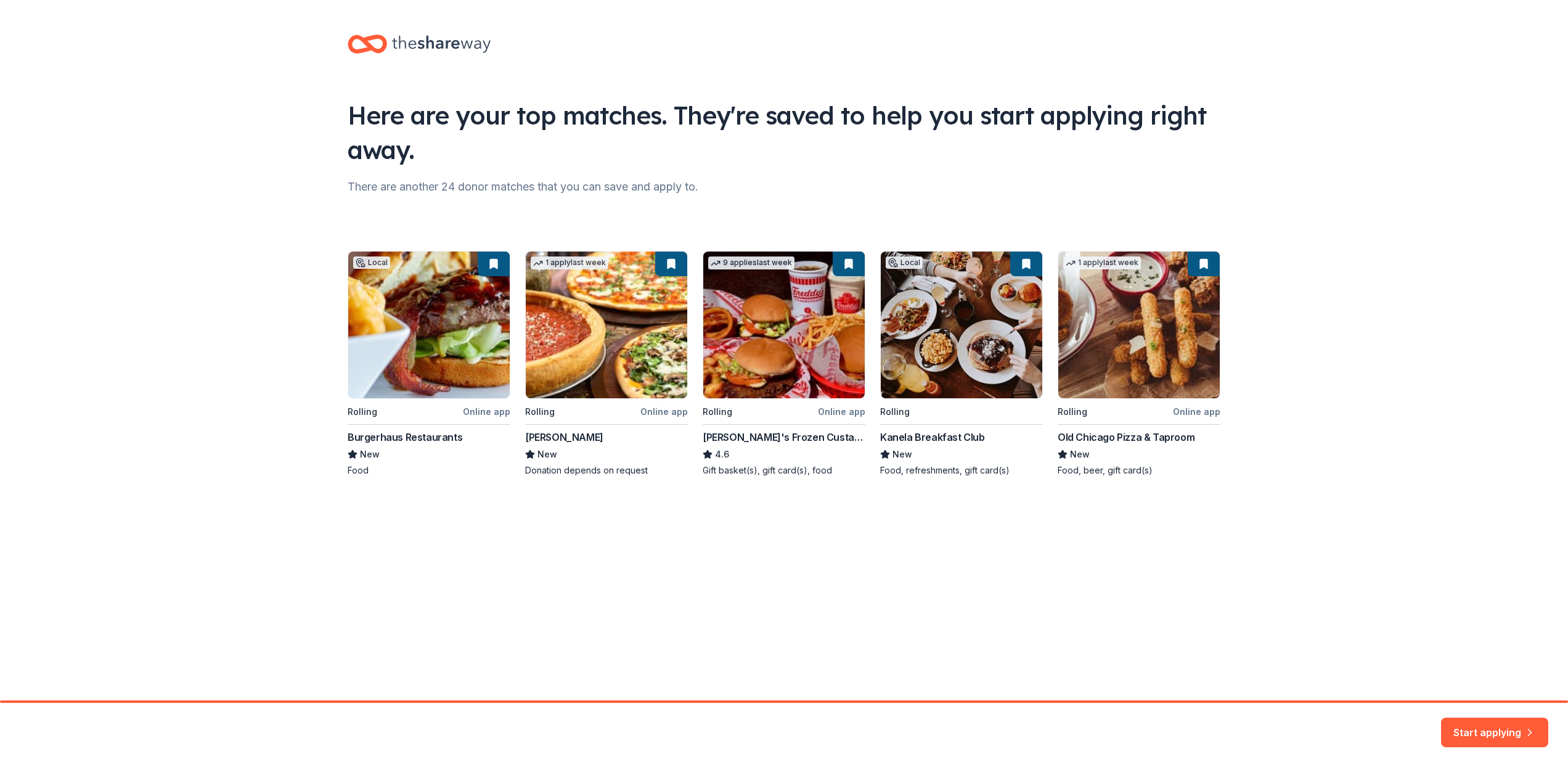
click at [1475, 725] on button "Start applying" at bounding box center [1494, 727] width 107 height 29
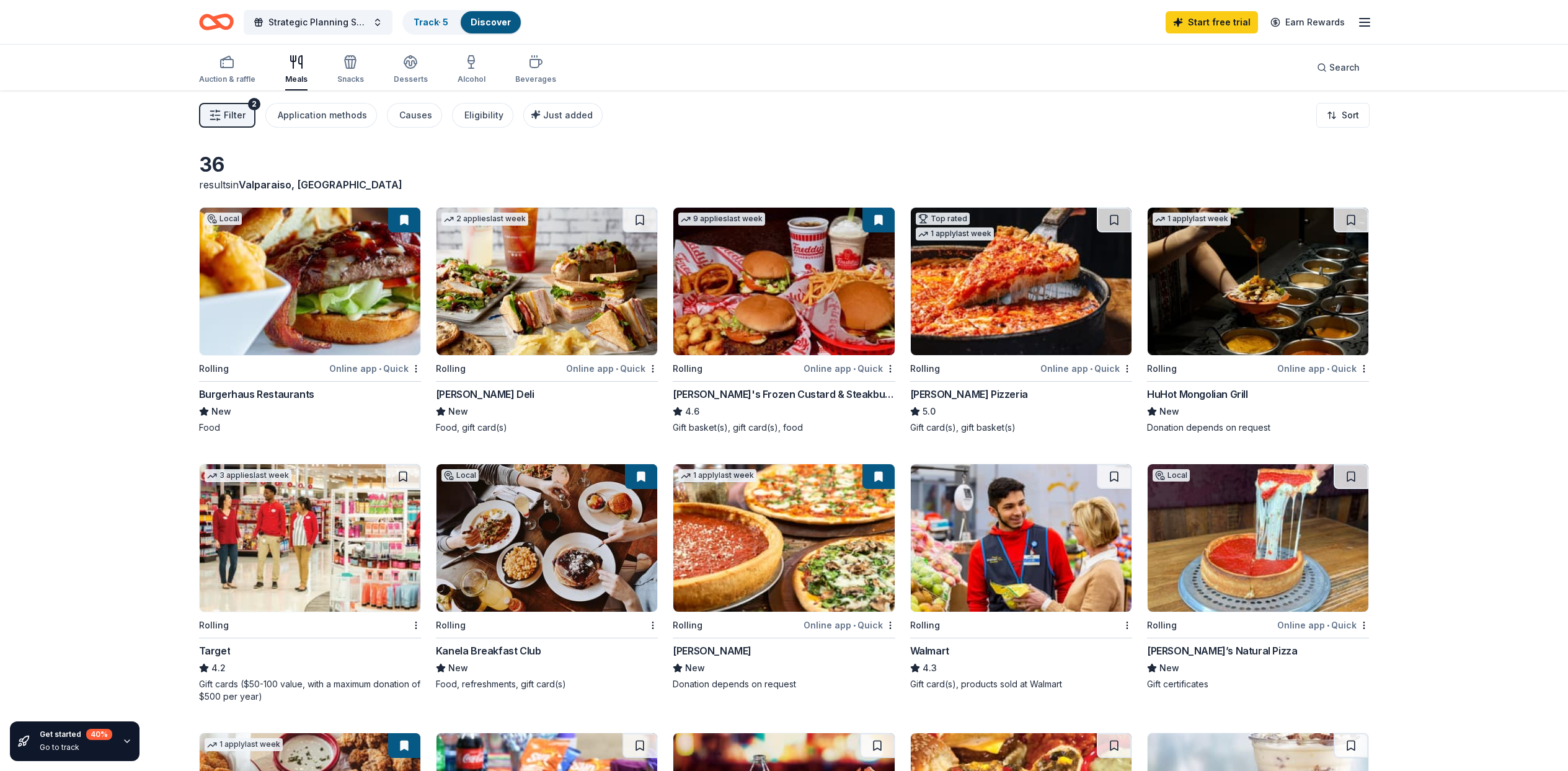
click at [971, 127] on div "Filter 2 Application methods Causes Eligibility Just added Sort" at bounding box center [785, 115] width 1270 height 49
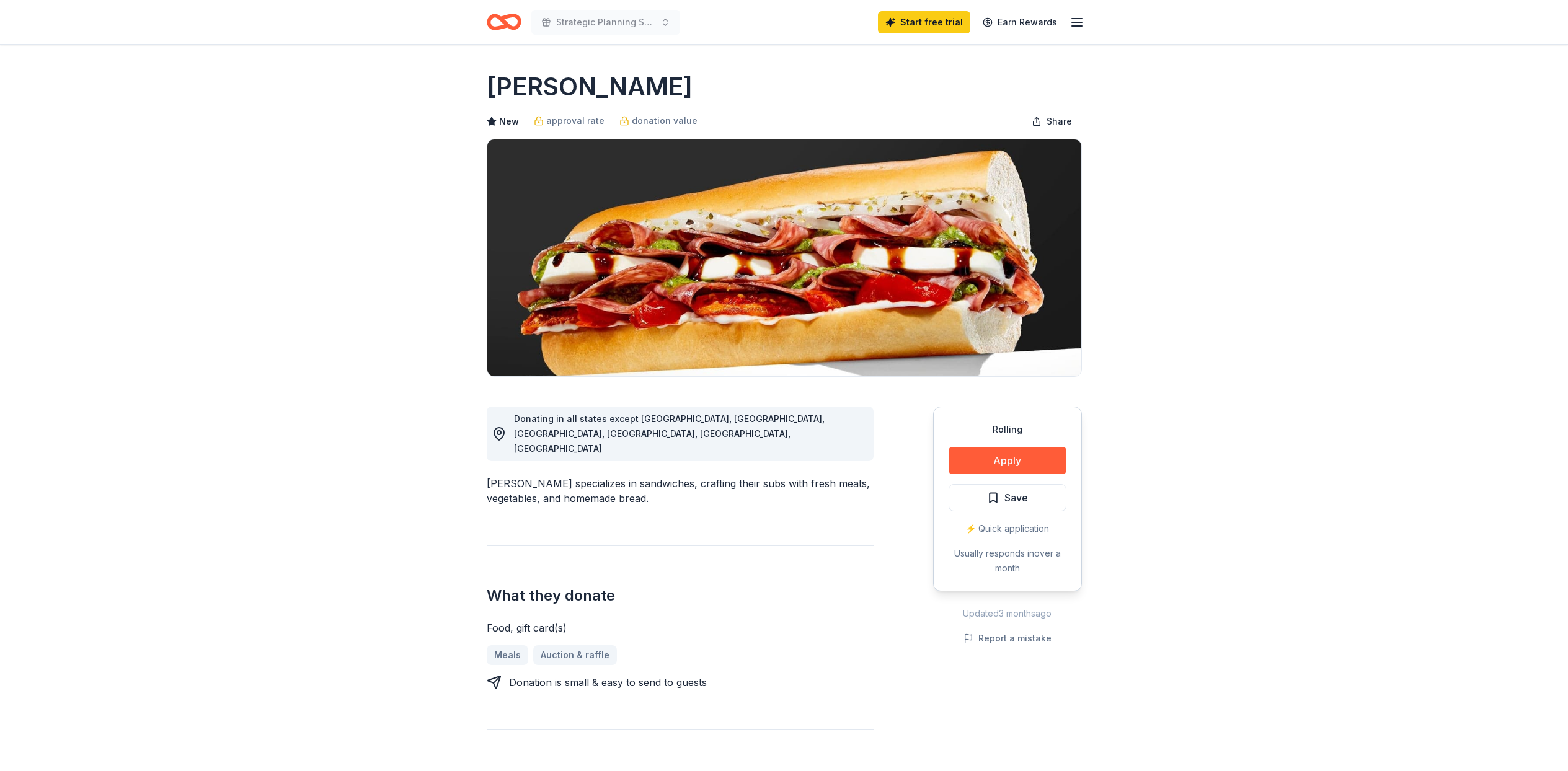
click at [1021, 446] on div "Rolling Apply Save ⚡️ Quick application Usually responds in over a month" at bounding box center [1007, 499] width 149 height 185
click at [1020, 455] on button "Apply" at bounding box center [1008, 460] width 118 height 27
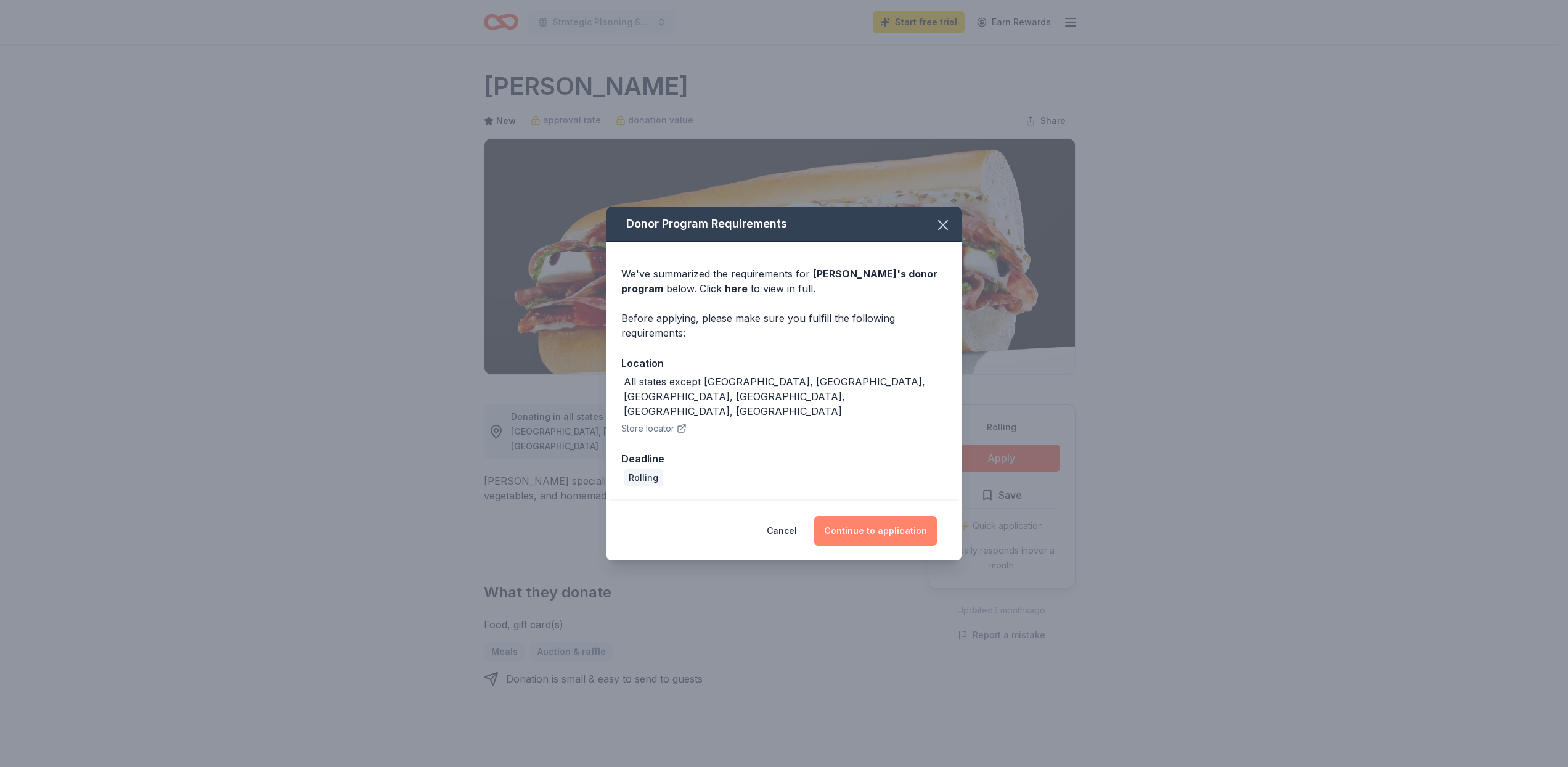
click at [864, 525] on button "Continue to application" at bounding box center [875, 530] width 123 height 29
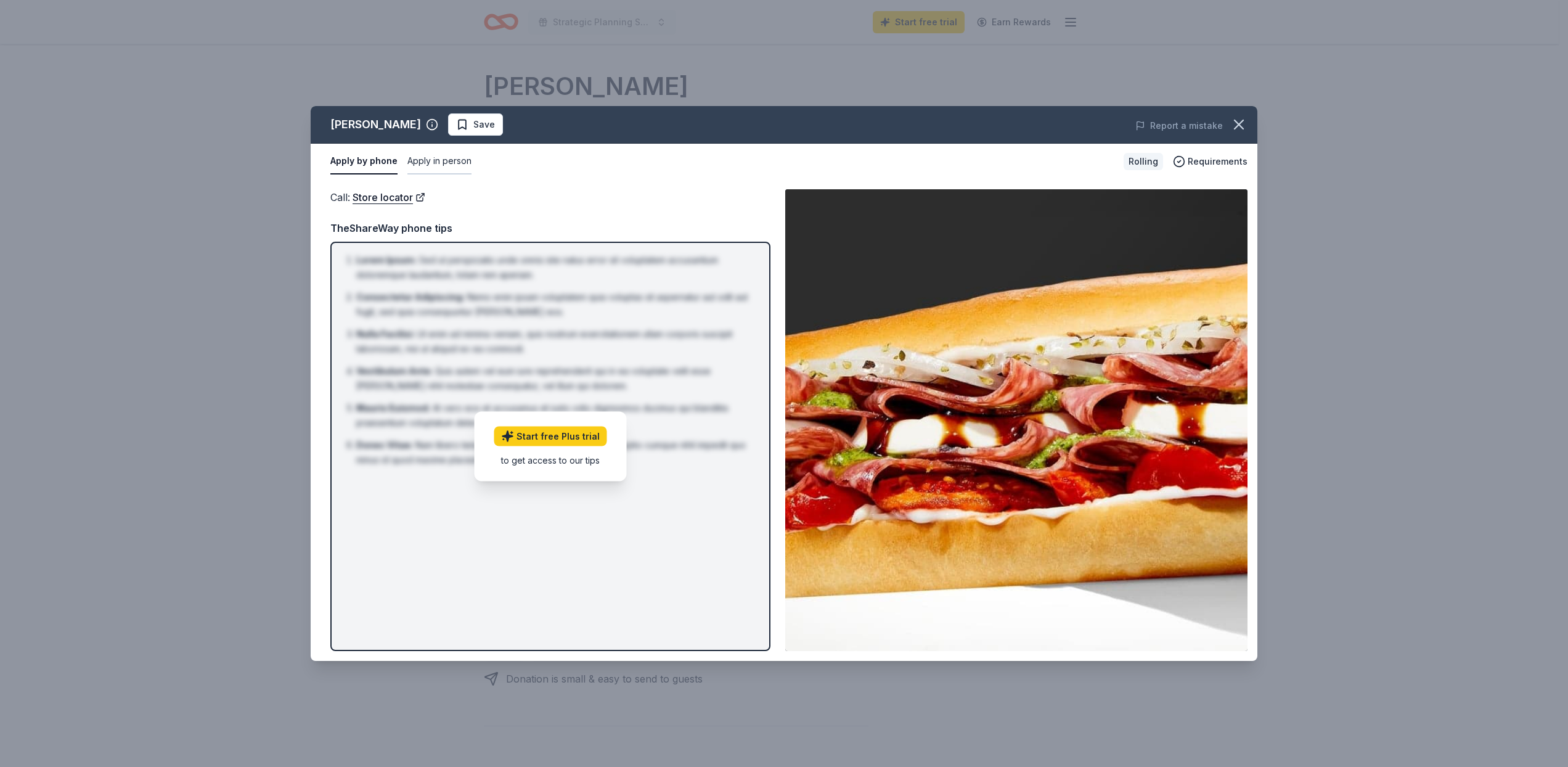
click at [436, 160] on button "Apply in person" at bounding box center [440, 162] width 64 height 26
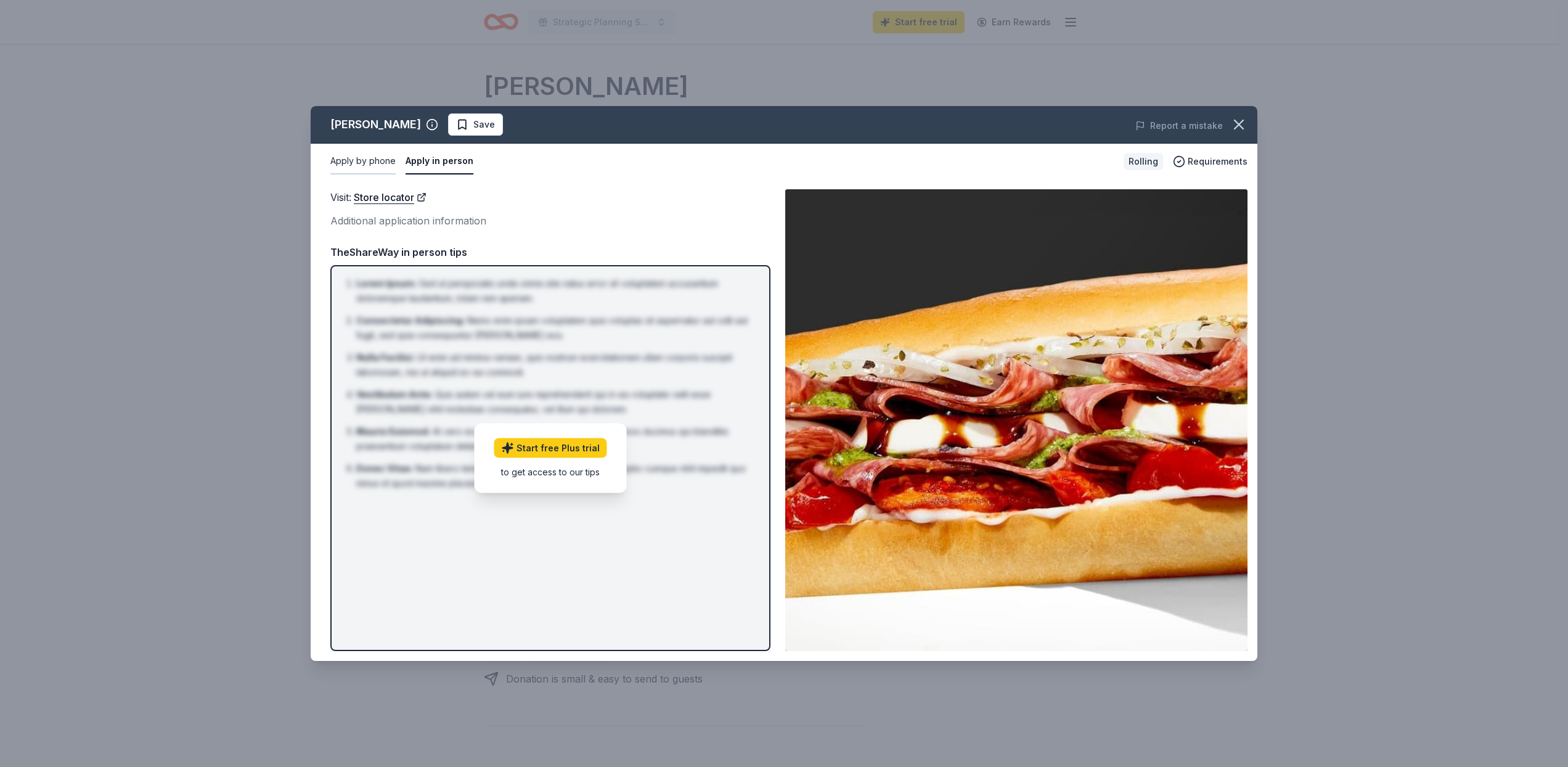
click at [373, 160] on button "Apply by phone" at bounding box center [363, 162] width 66 height 26
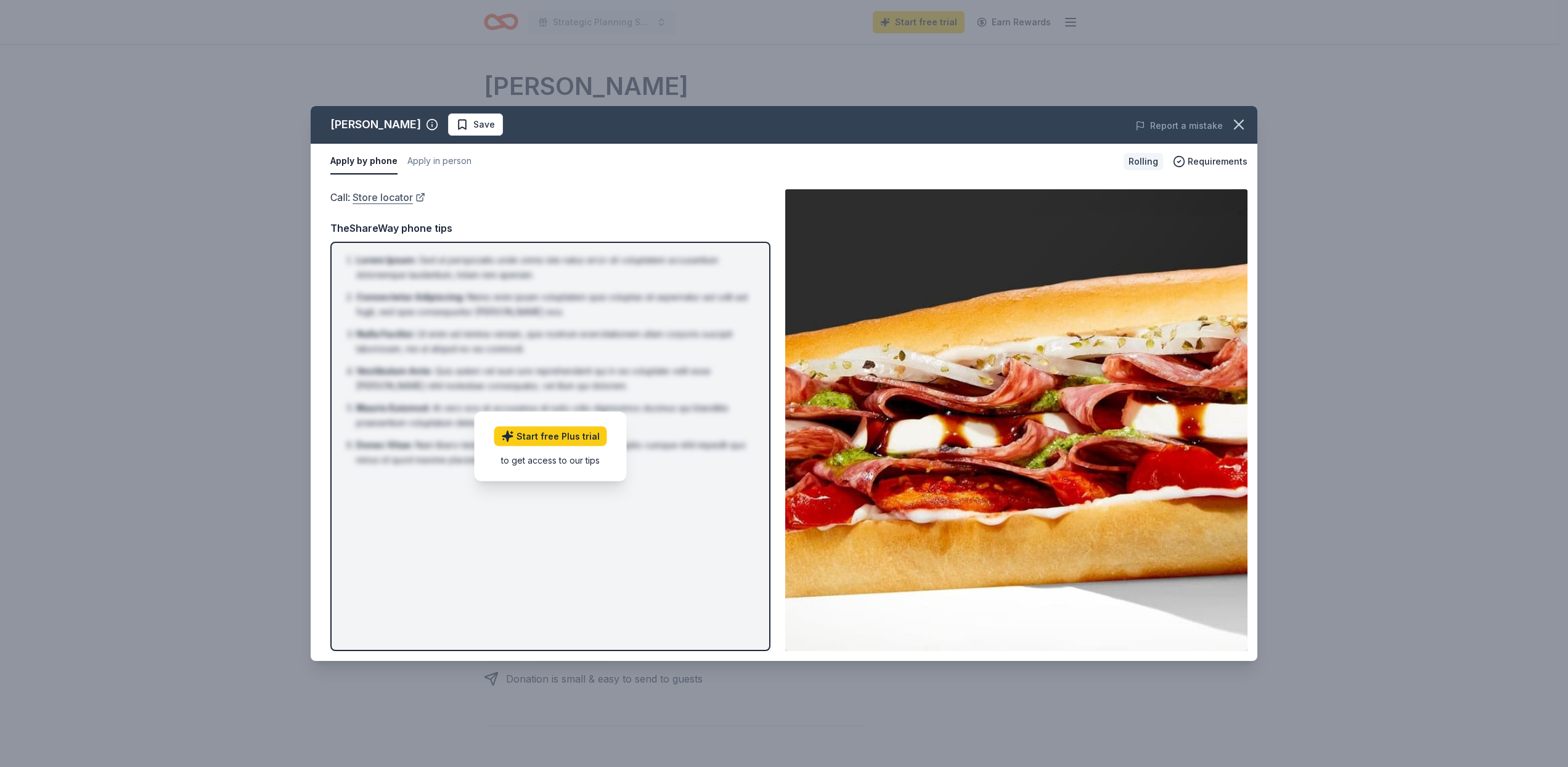
click at [380, 197] on link "Store locator" at bounding box center [389, 197] width 73 height 16
